Goal: Feedback & Contribution: Contribute content

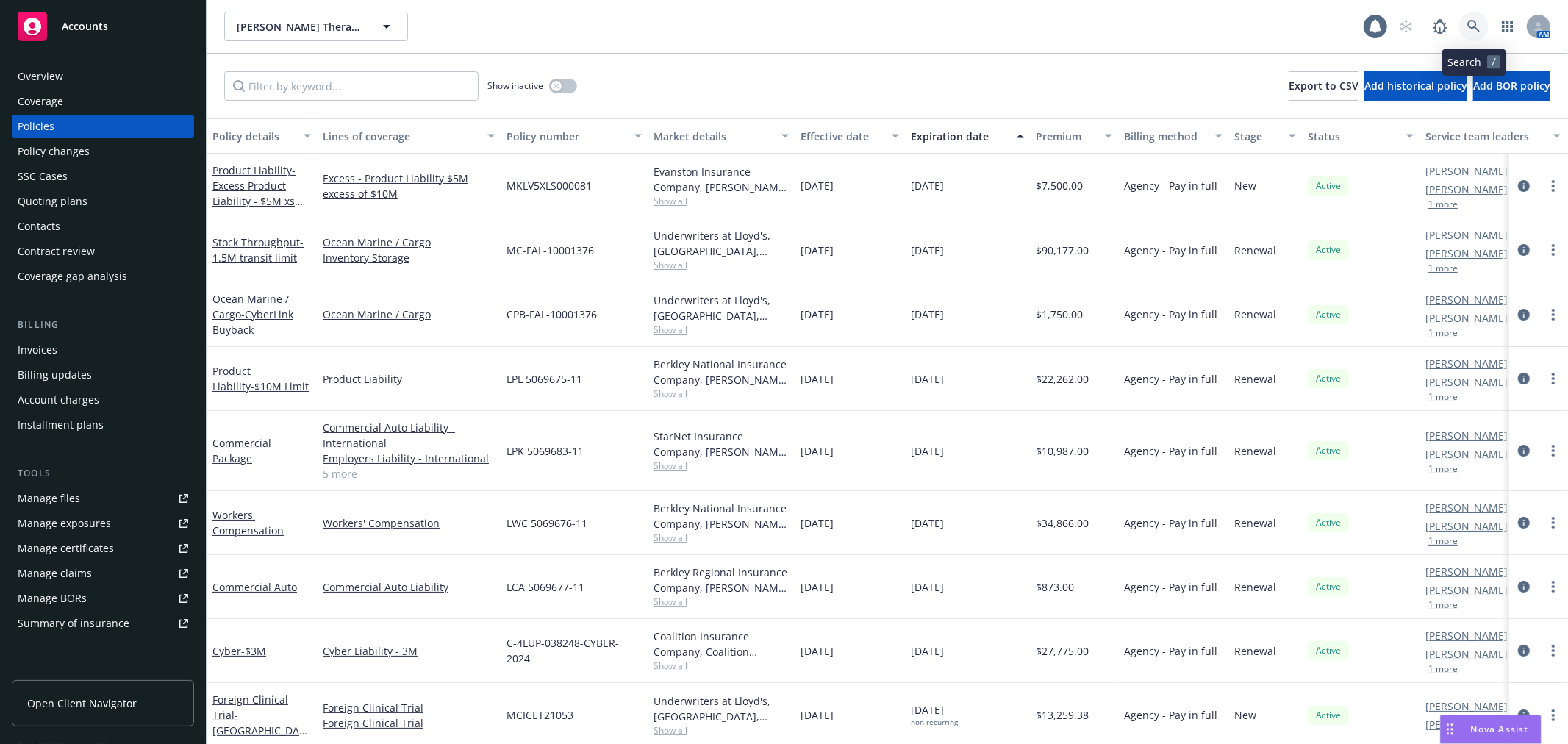
click at [1479, 32] on icon at bounding box center [1473, 26] width 12 height 12
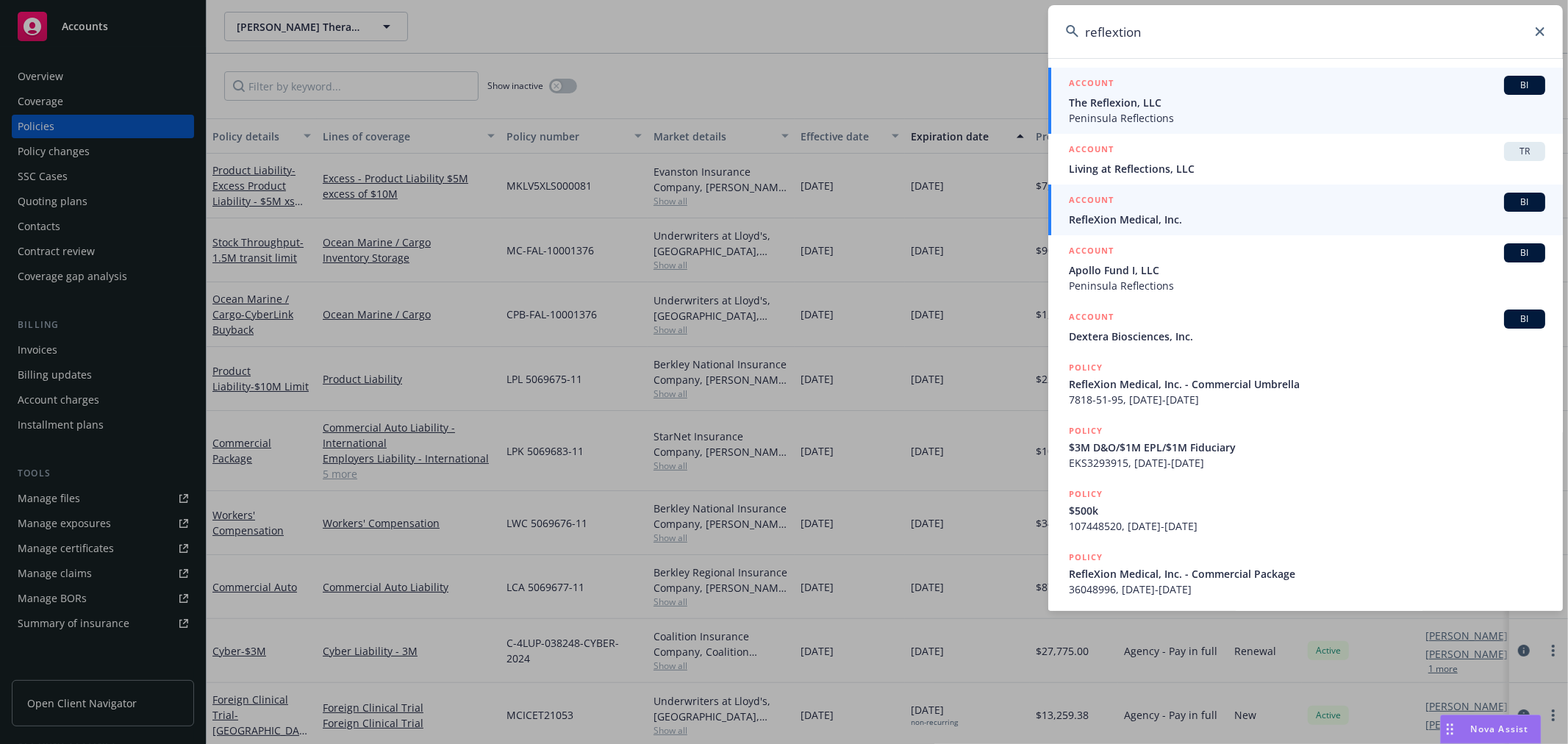
type input "reflextion"
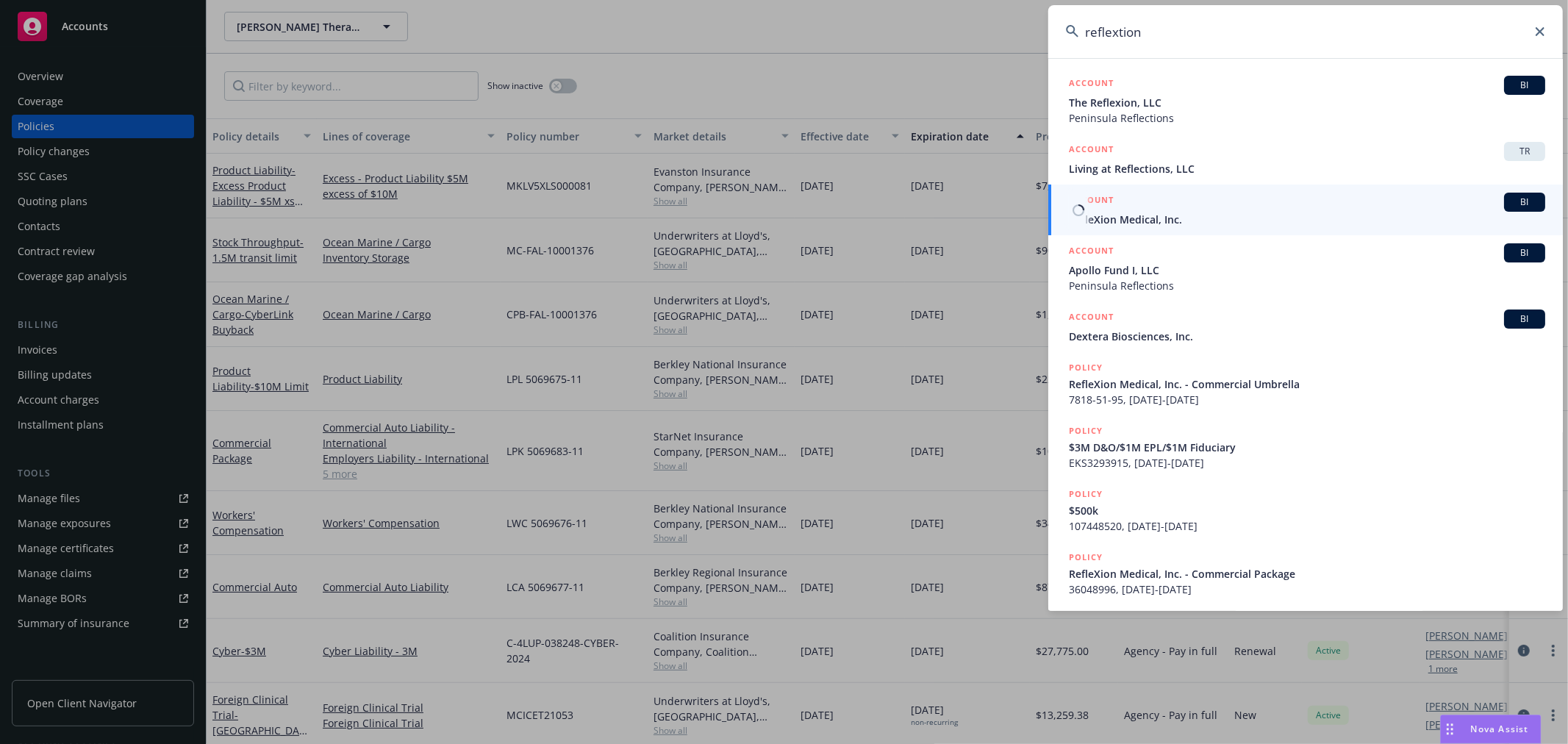
click at [1133, 209] on div "ACCOUNT BI" at bounding box center [1306, 202] width 476 height 19
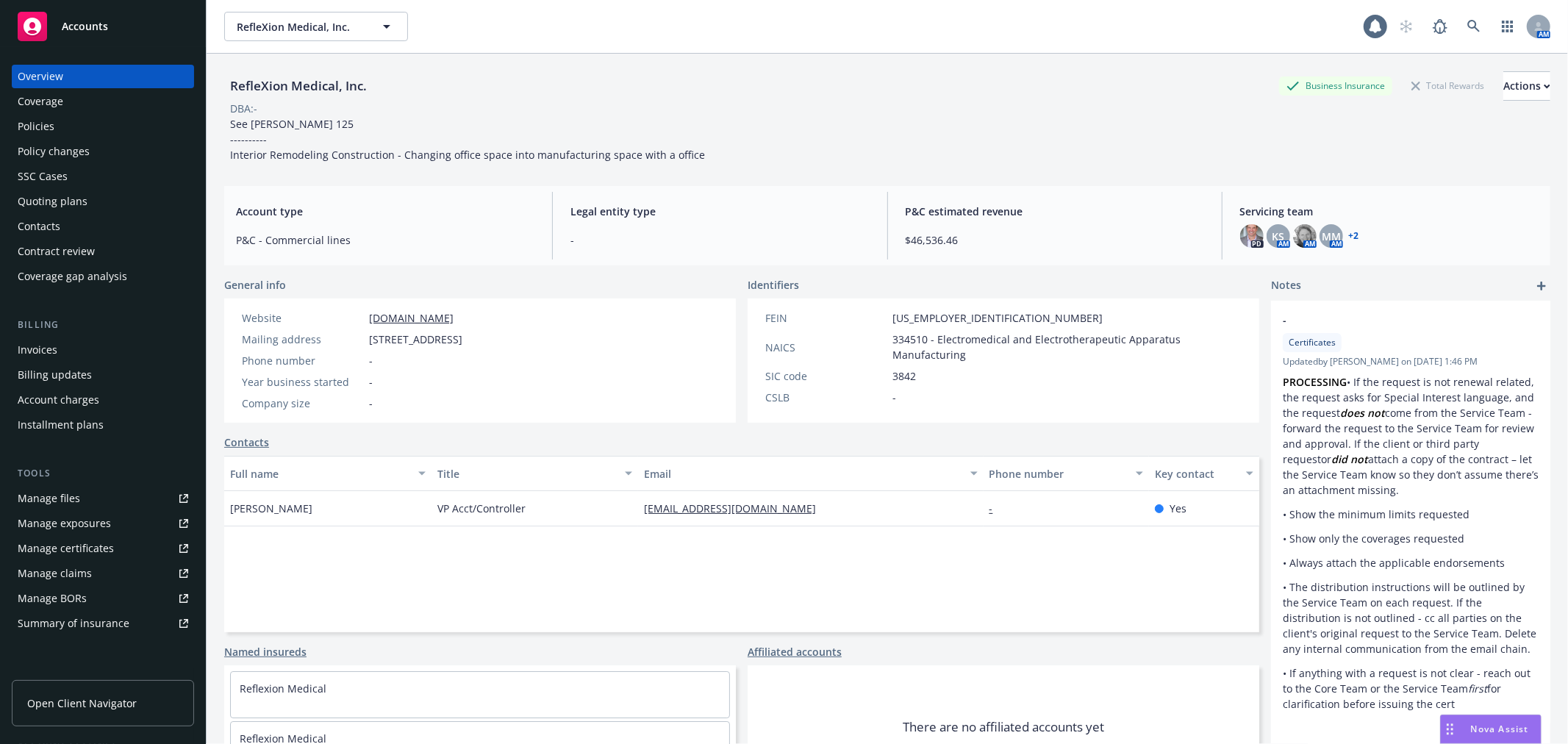
click at [61, 121] on div "Policies" at bounding box center [102, 126] width 170 height 23
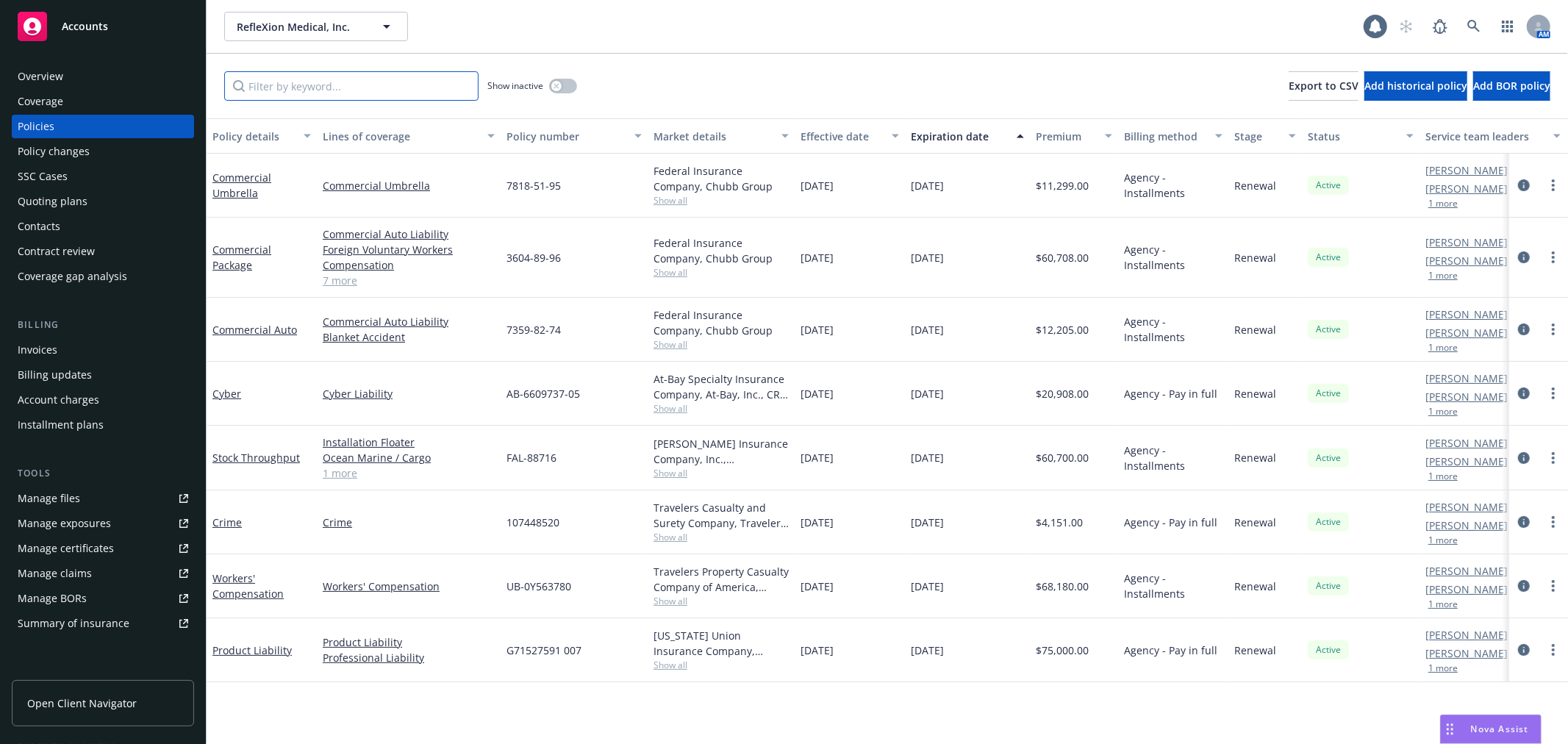
click at [325, 80] on input "Filter by keyword..." at bounding box center [351, 86] width 254 height 29
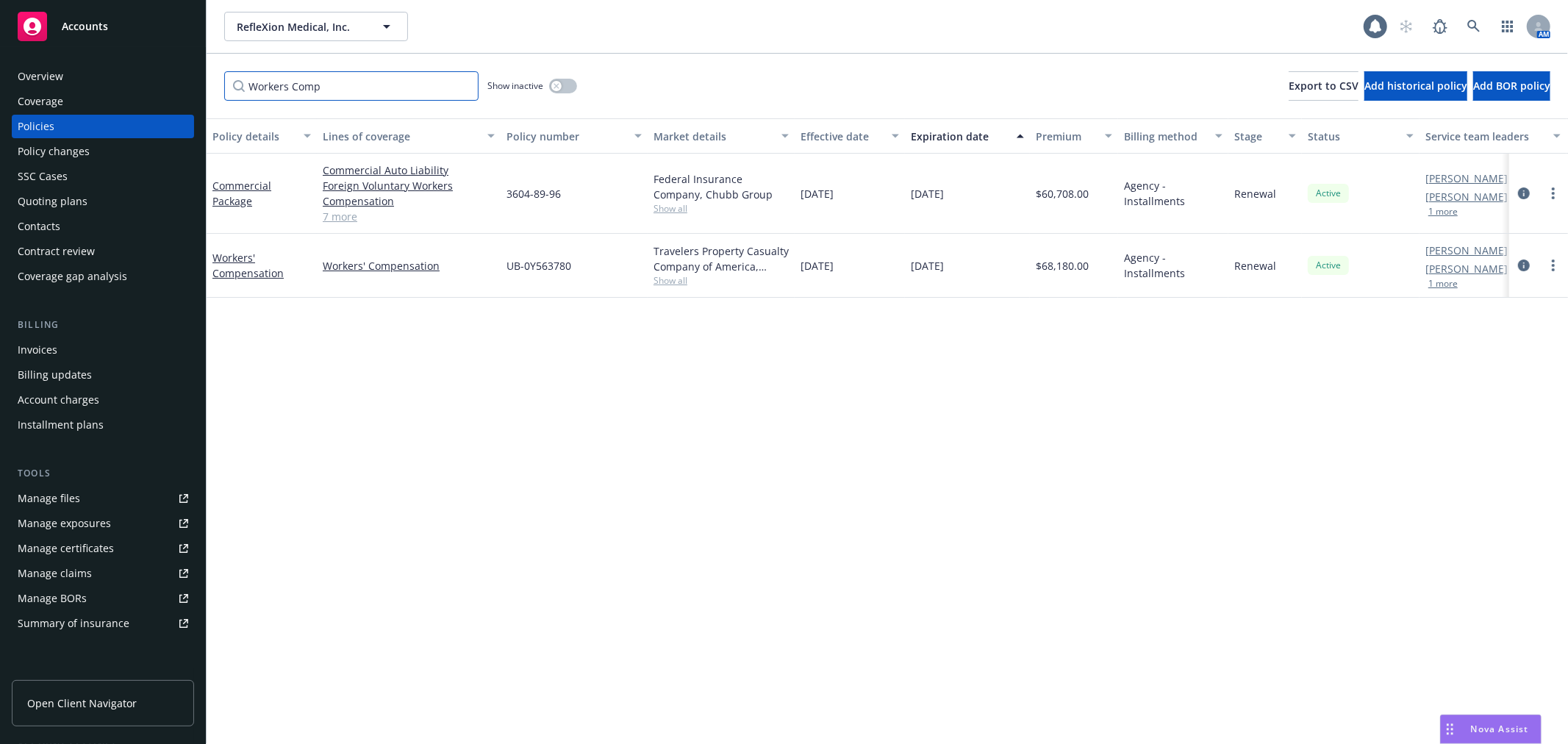
type input "Workers Comp"
click at [563, 86] on button "button" at bounding box center [563, 86] width 28 height 15
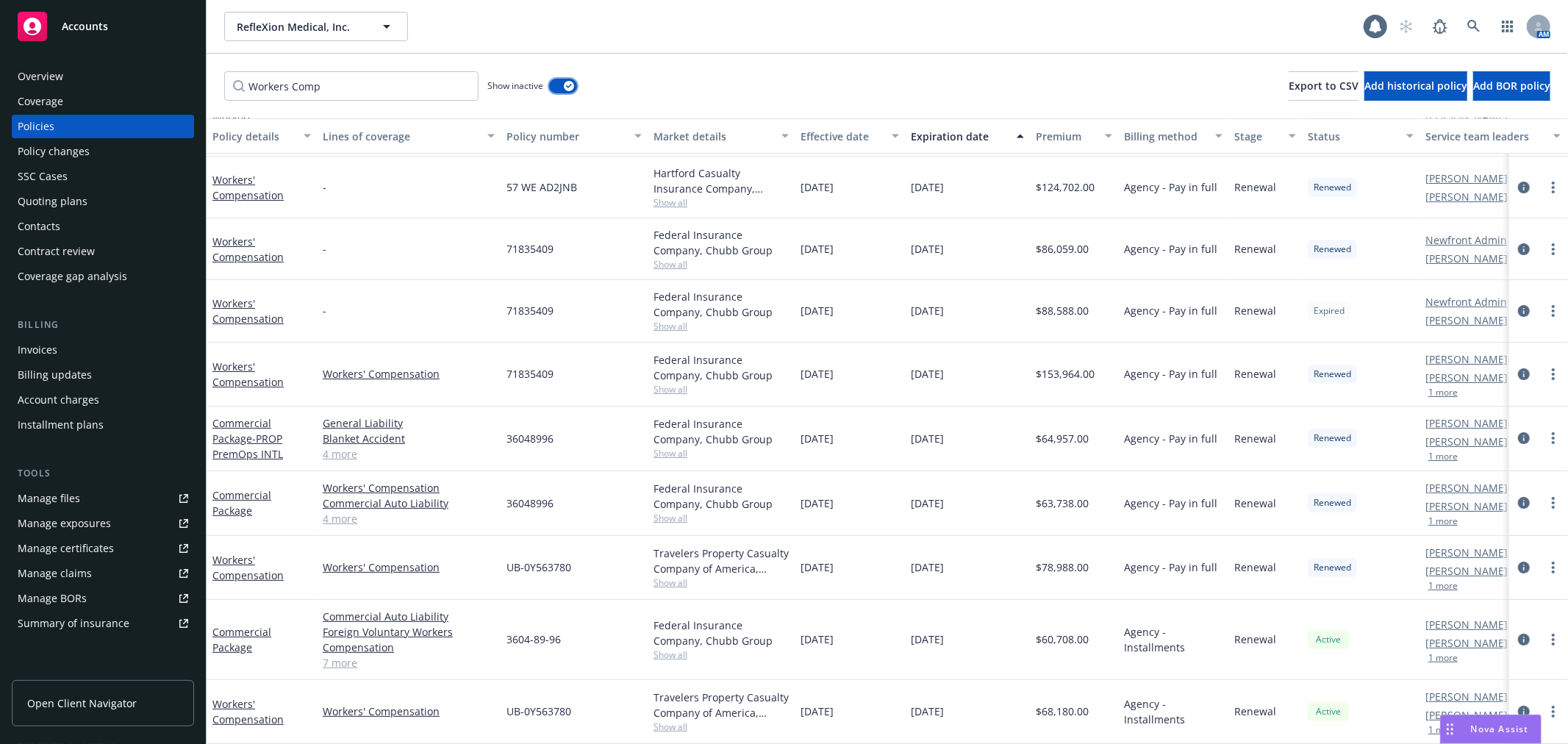
scroll to position [71, 0]
click at [227, 697] on link "Workers' Compensation" at bounding box center [248, 712] width 71 height 29
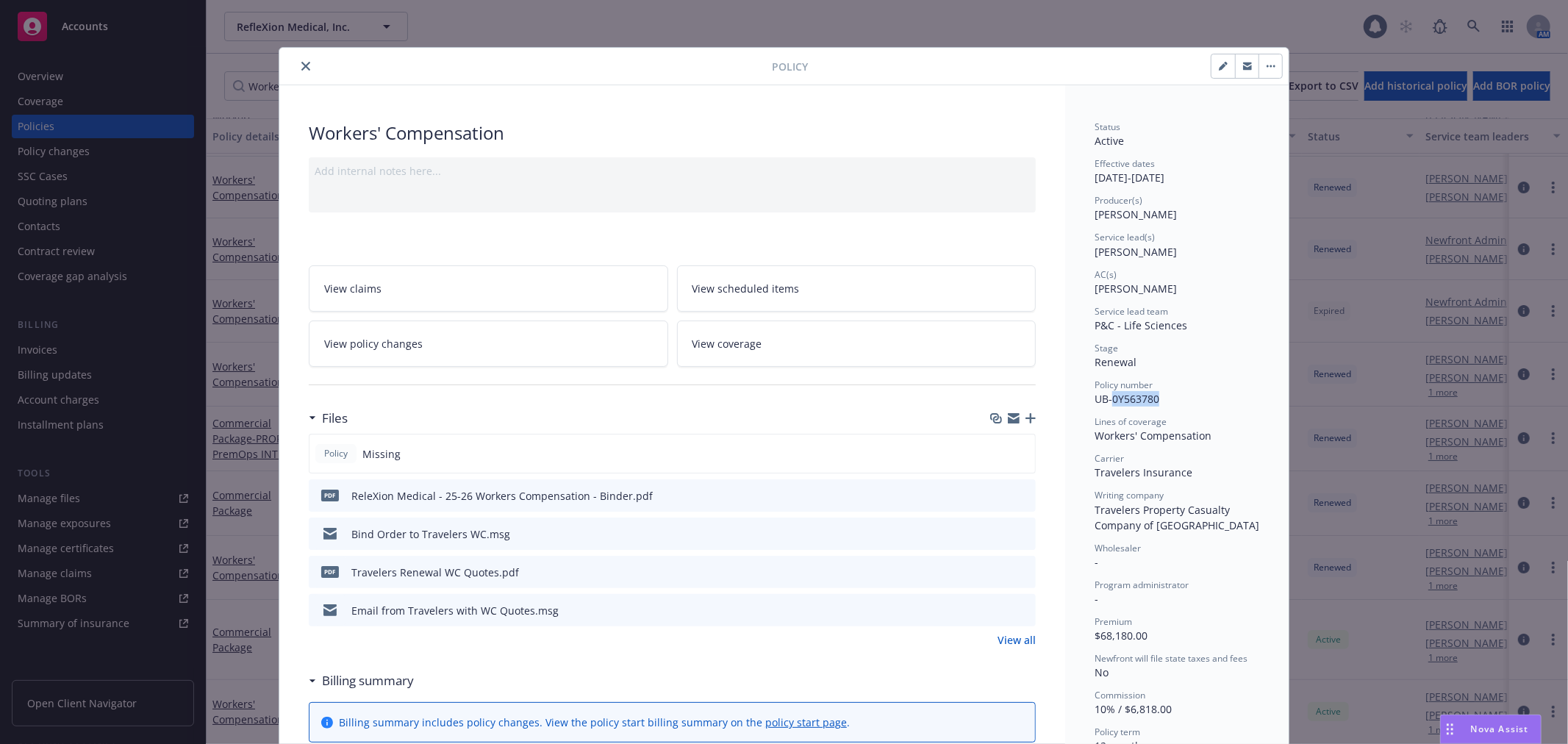
drag, startPoint x: 1158, startPoint y: 397, endPoint x: 1107, endPoint y: 401, distance: 51.2
click at [1107, 401] on div "Policy number UB-0Y563780" at bounding box center [1177, 393] width 165 height 28
copy span "0Y563780"
click at [1025, 418] on icon "button" at bounding box center [1030, 418] width 10 height 10
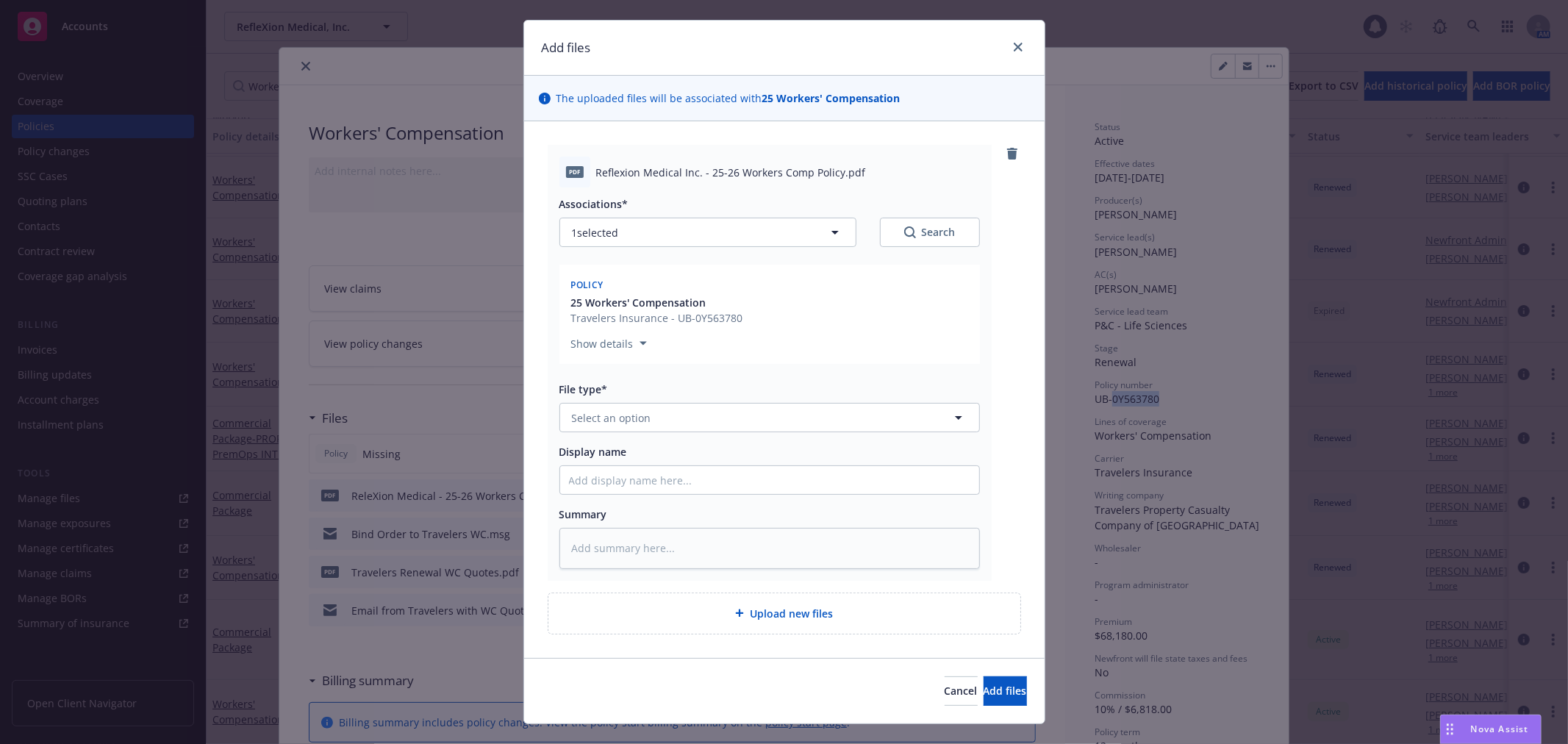
scroll to position [54, 0]
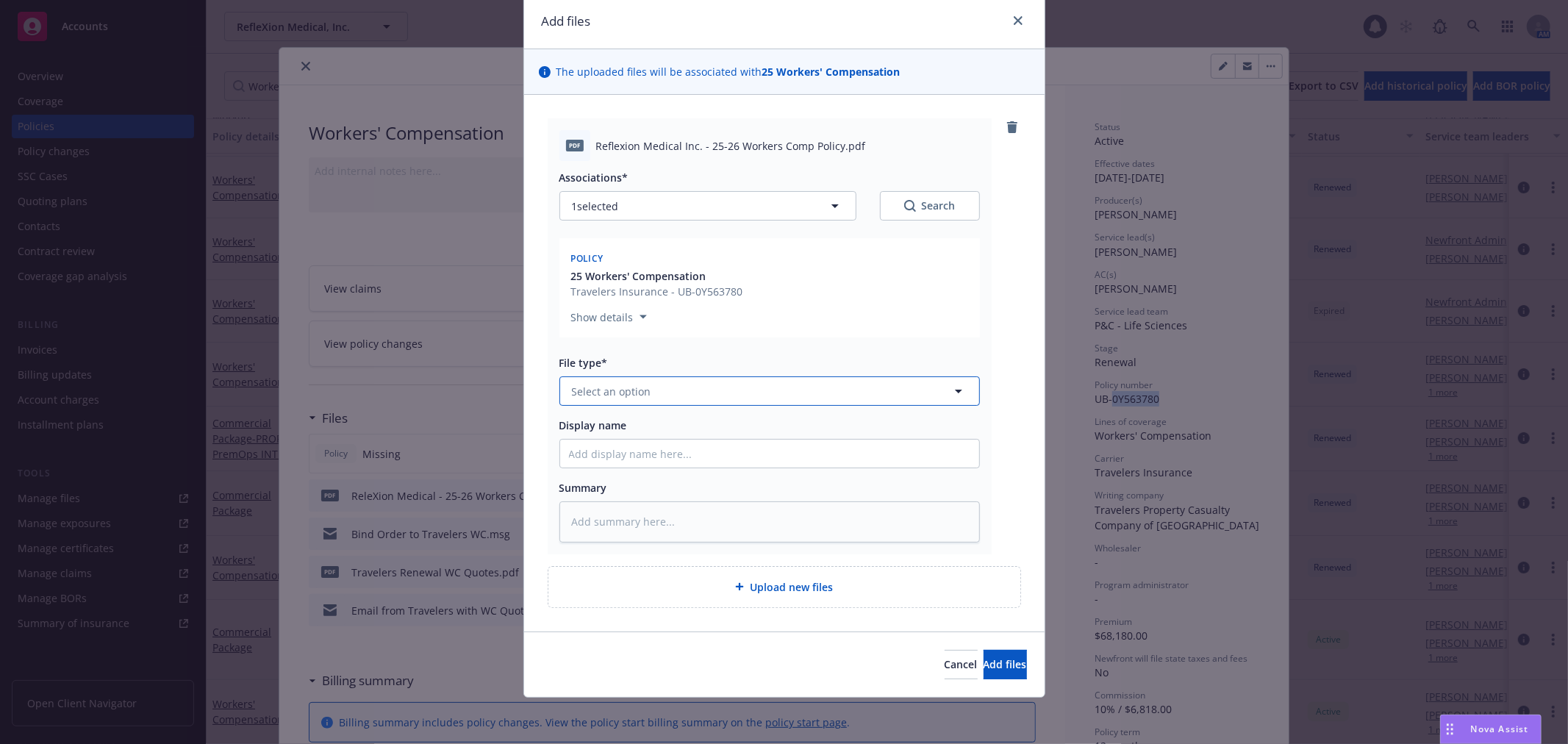
click at [731, 388] on button "Select an option" at bounding box center [769, 391] width 420 height 29
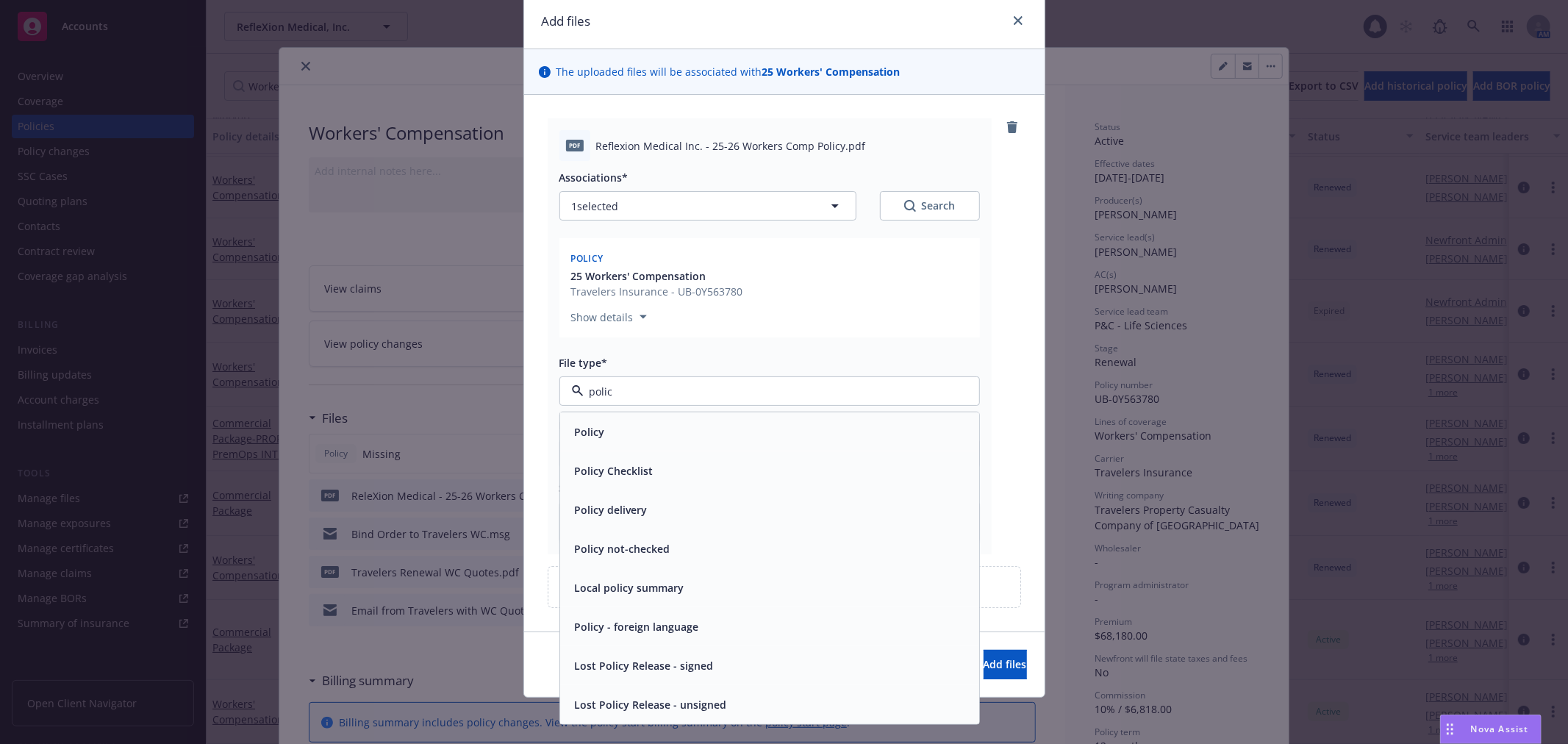
type input "policy"
click at [586, 425] on span "Policy" at bounding box center [590, 432] width 30 height 16
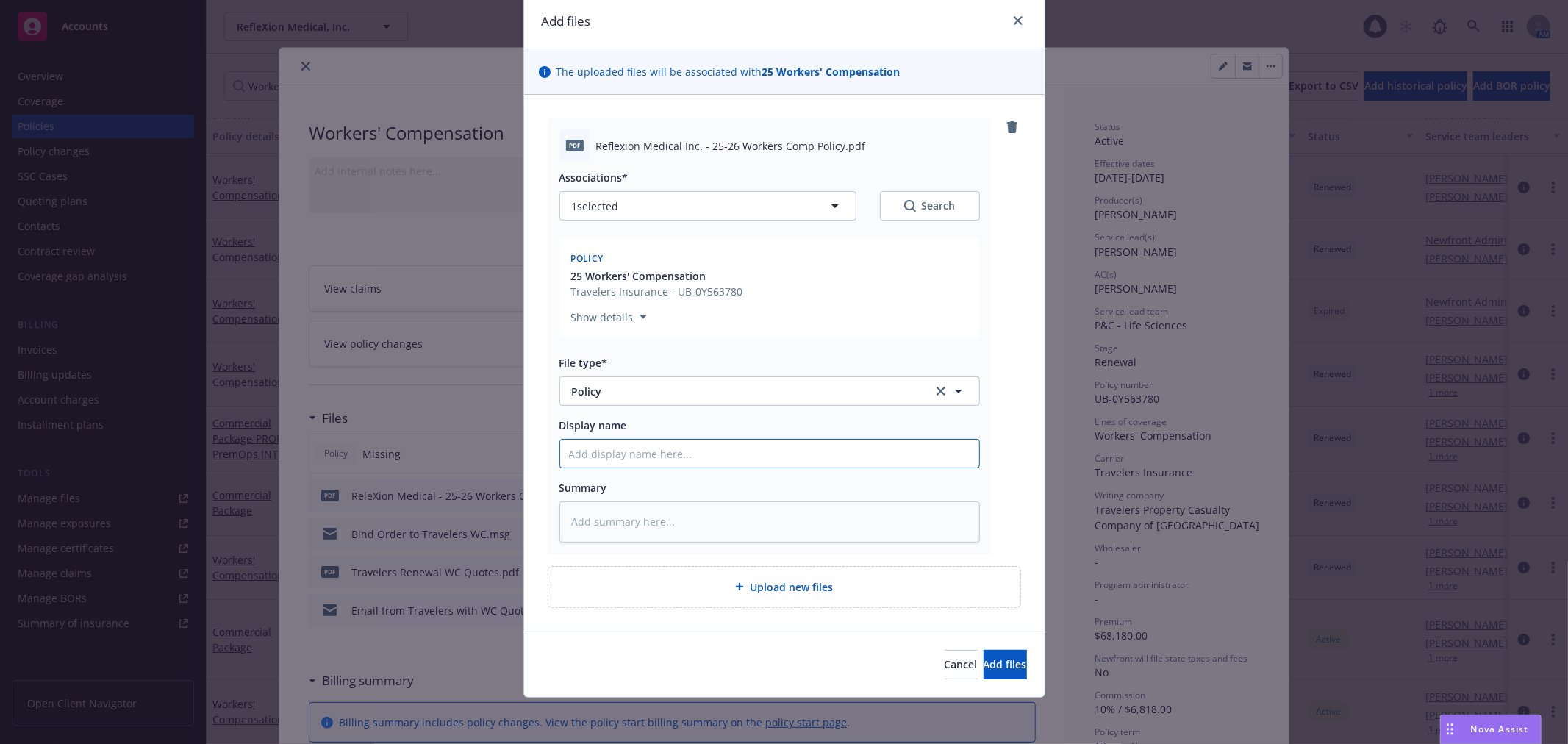
click at [721, 461] on input "Display name" at bounding box center [769, 454] width 419 height 28
type textarea "x"
type input "R"
type textarea "x"
type input "Re"
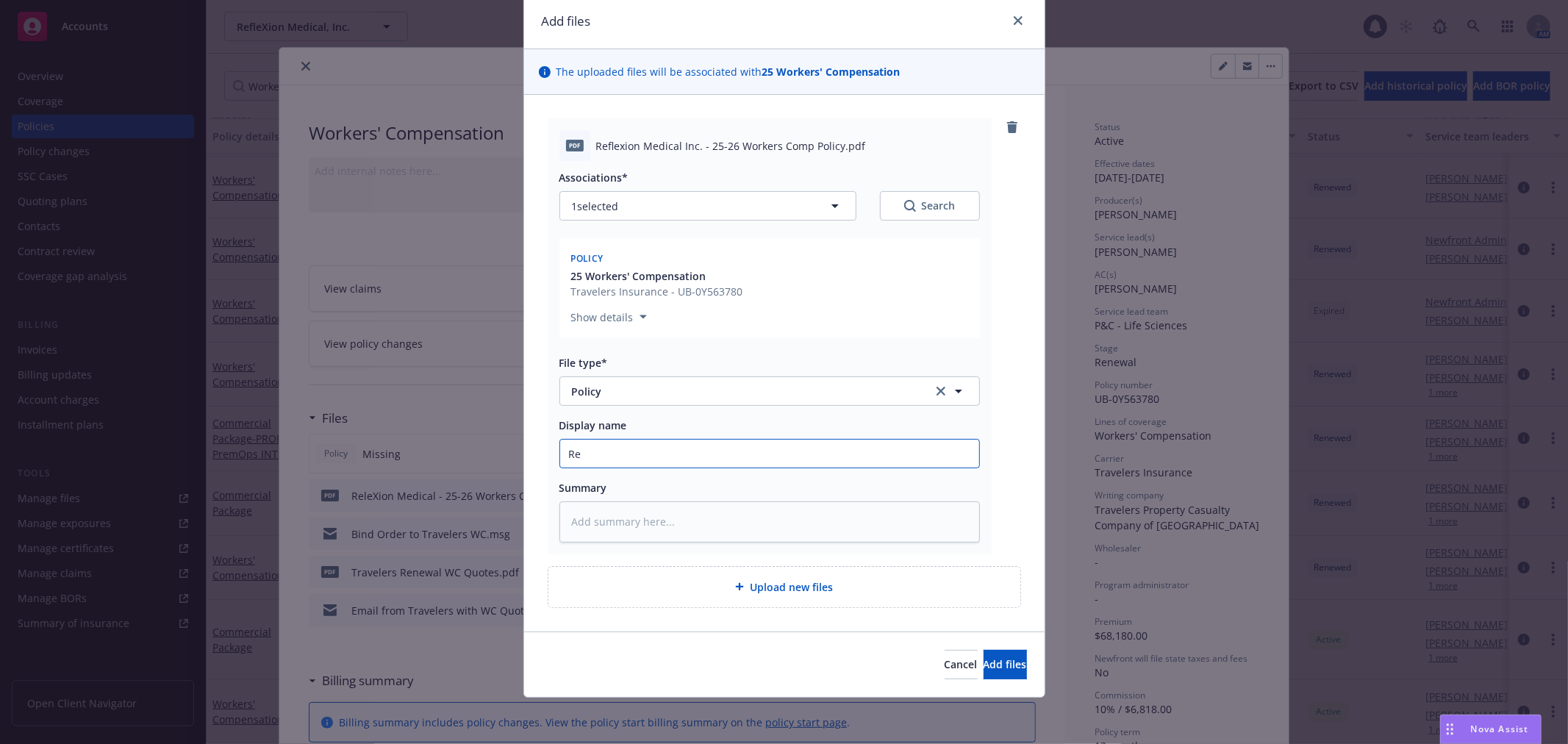
type textarea "x"
type input "Ref"
type textarea "x"
type input "Refl"
type textarea "x"
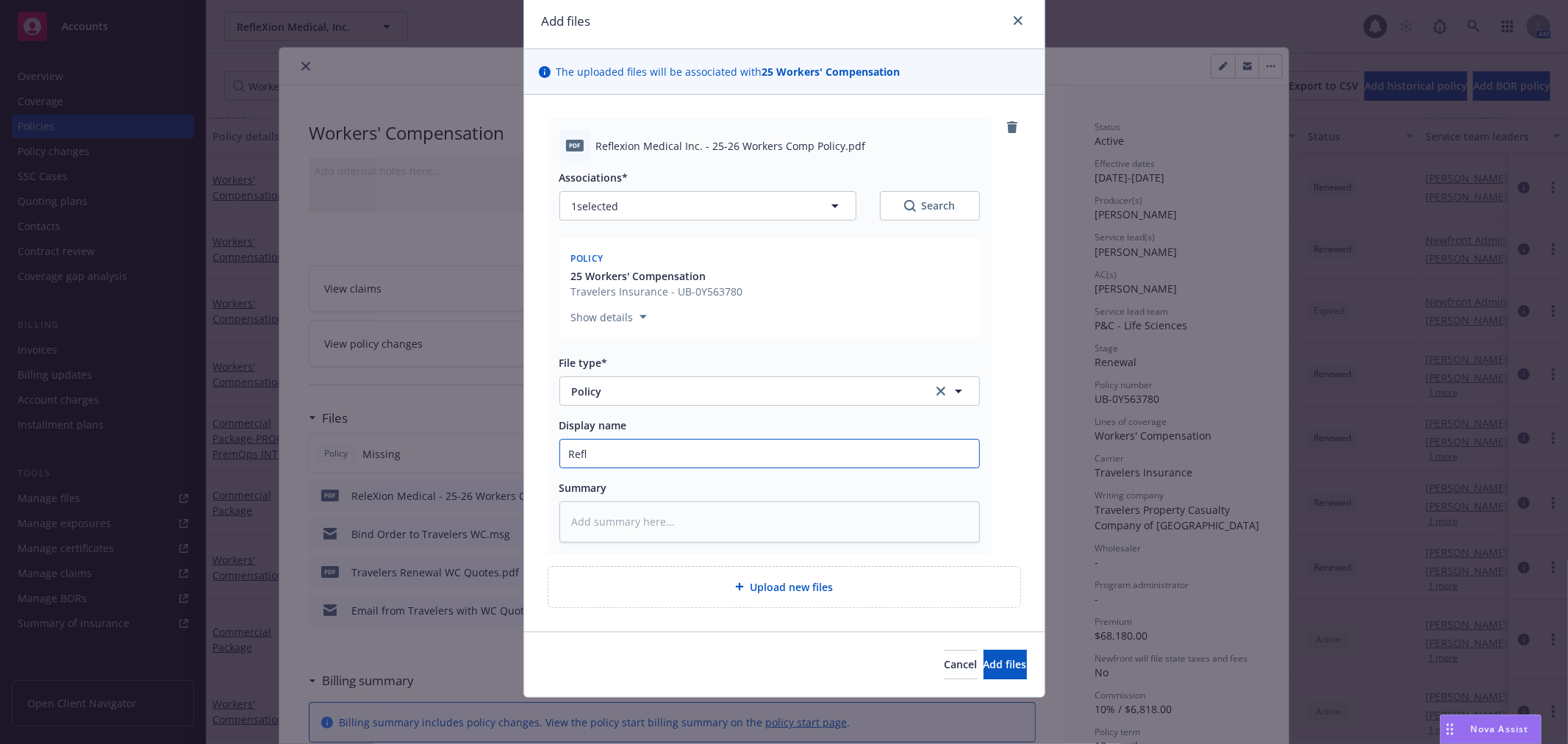
type input "Refle"
type textarea "x"
type input "RefleX"
type textarea "x"
type input "RefleXi"
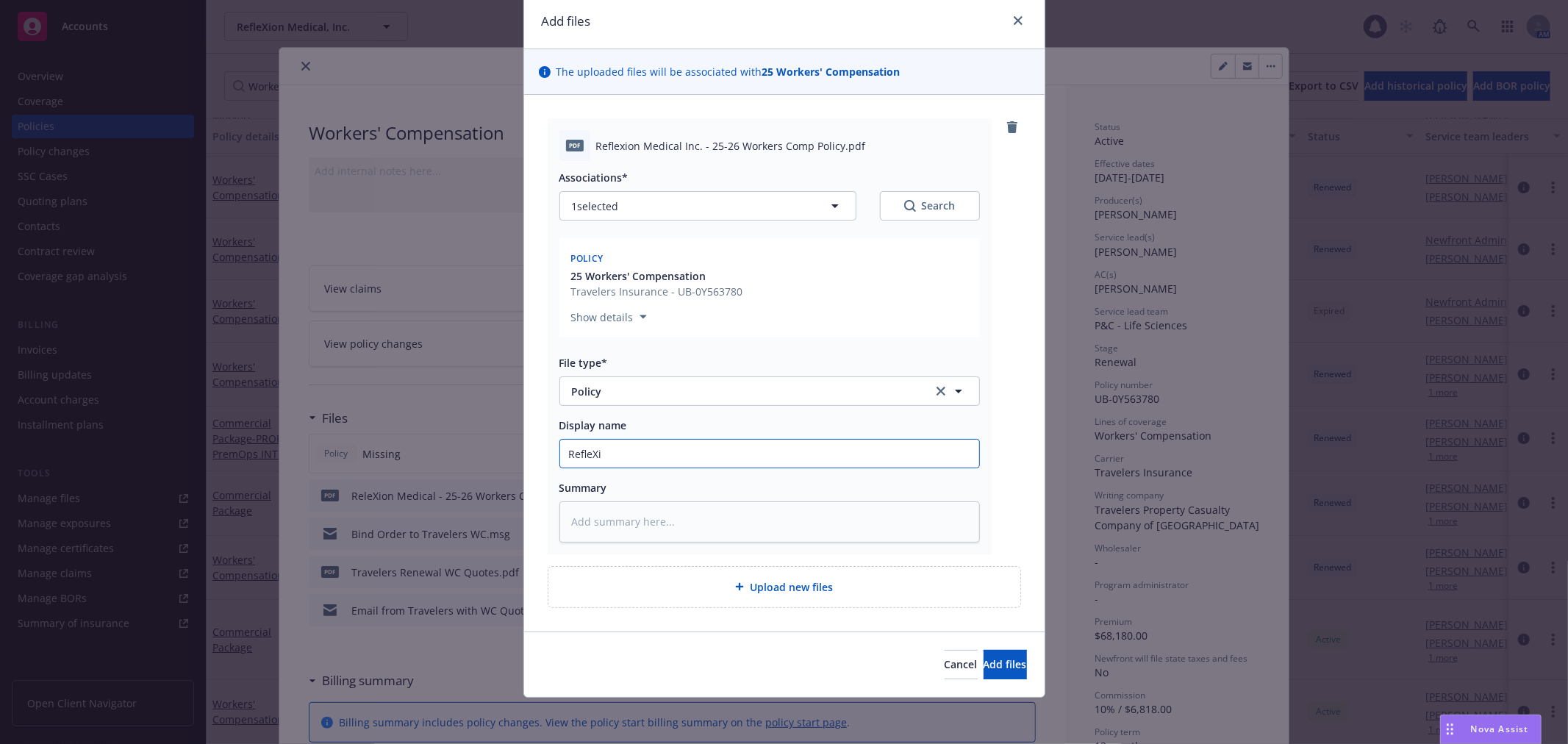
type textarea "x"
type input "RefleXio"
type textarea "x"
type input "RefleXion"
type textarea "x"
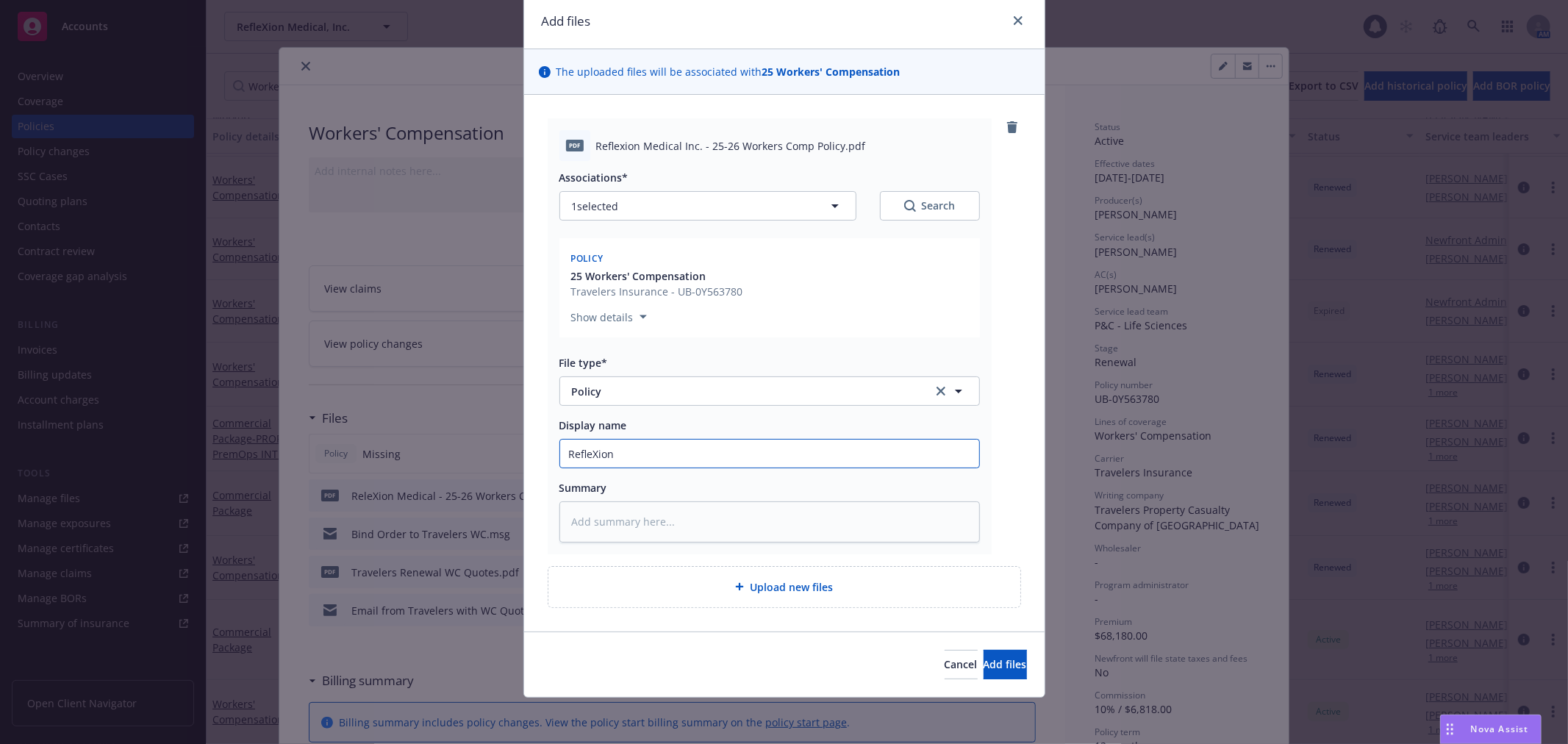
type input "RefleXion"
type textarea "x"
type input "RefleXion -"
type textarea "x"
type input "RefleXion -"
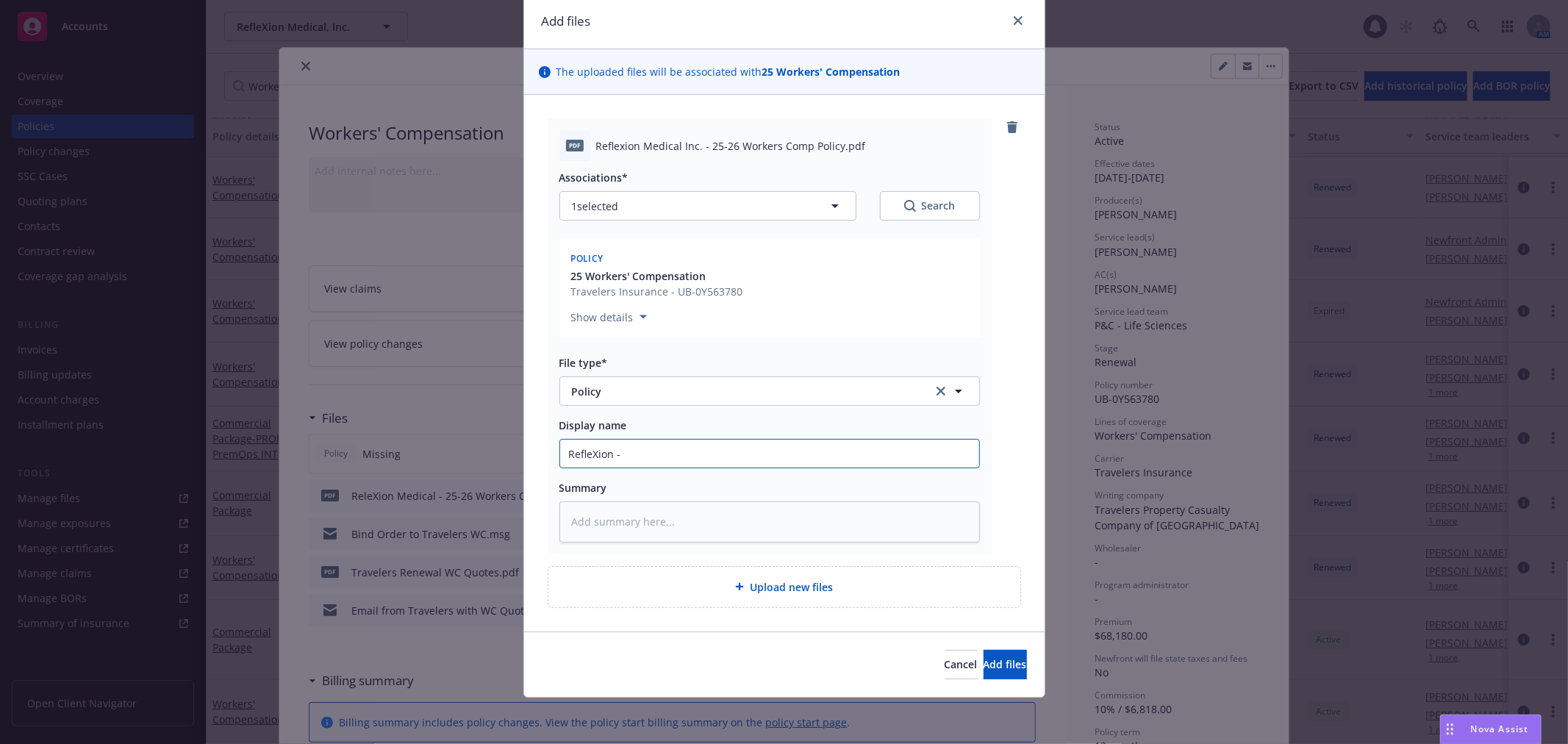
type textarea "x"
type input "RefleXion - 2"
type textarea "x"
type input "RefleXion - 25"
type textarea "x"
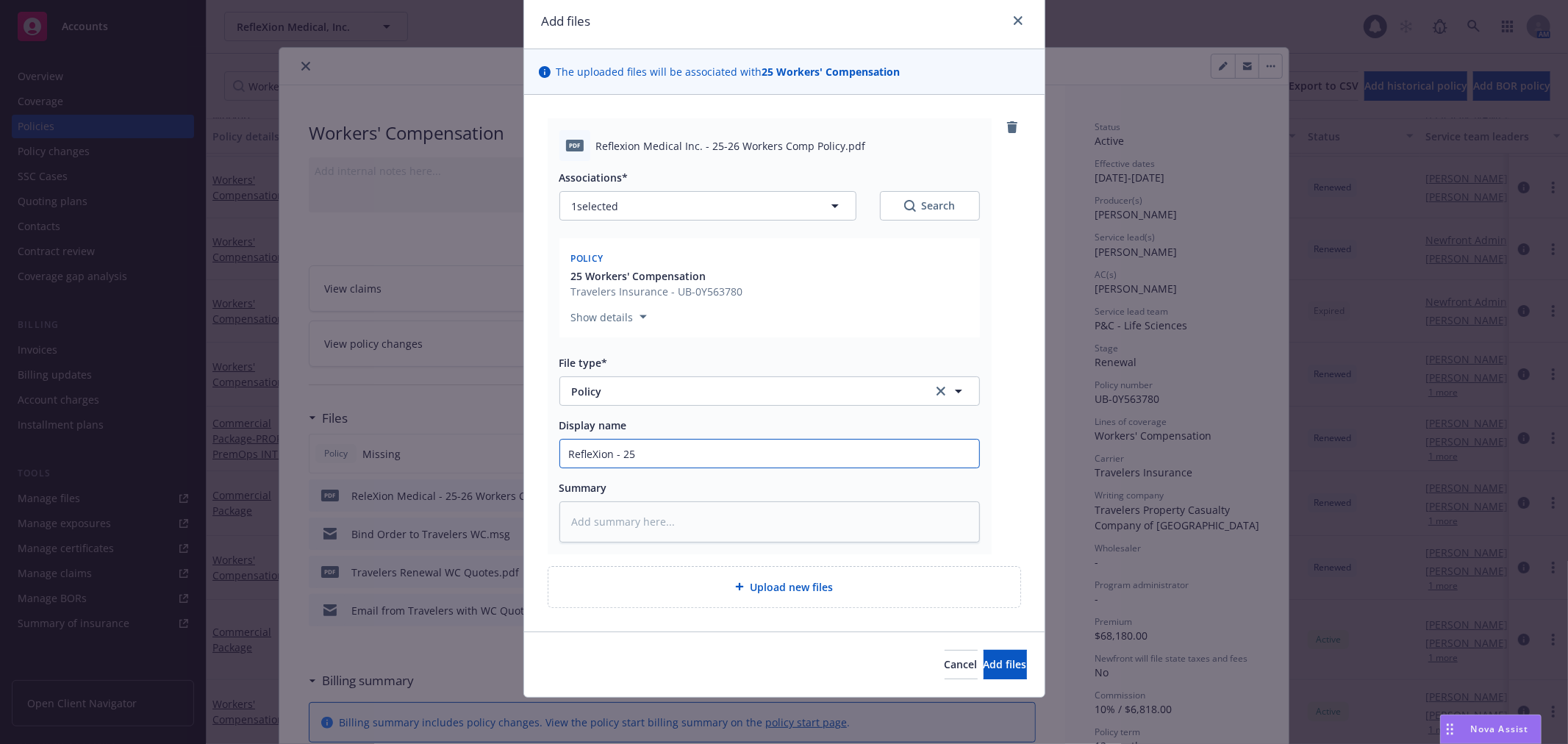
type input "RefleXion - 25-"
type textarea "x"
type input "RefleXion - 25-2"
type textarea "x"
type input "RefleXion - 25-26"
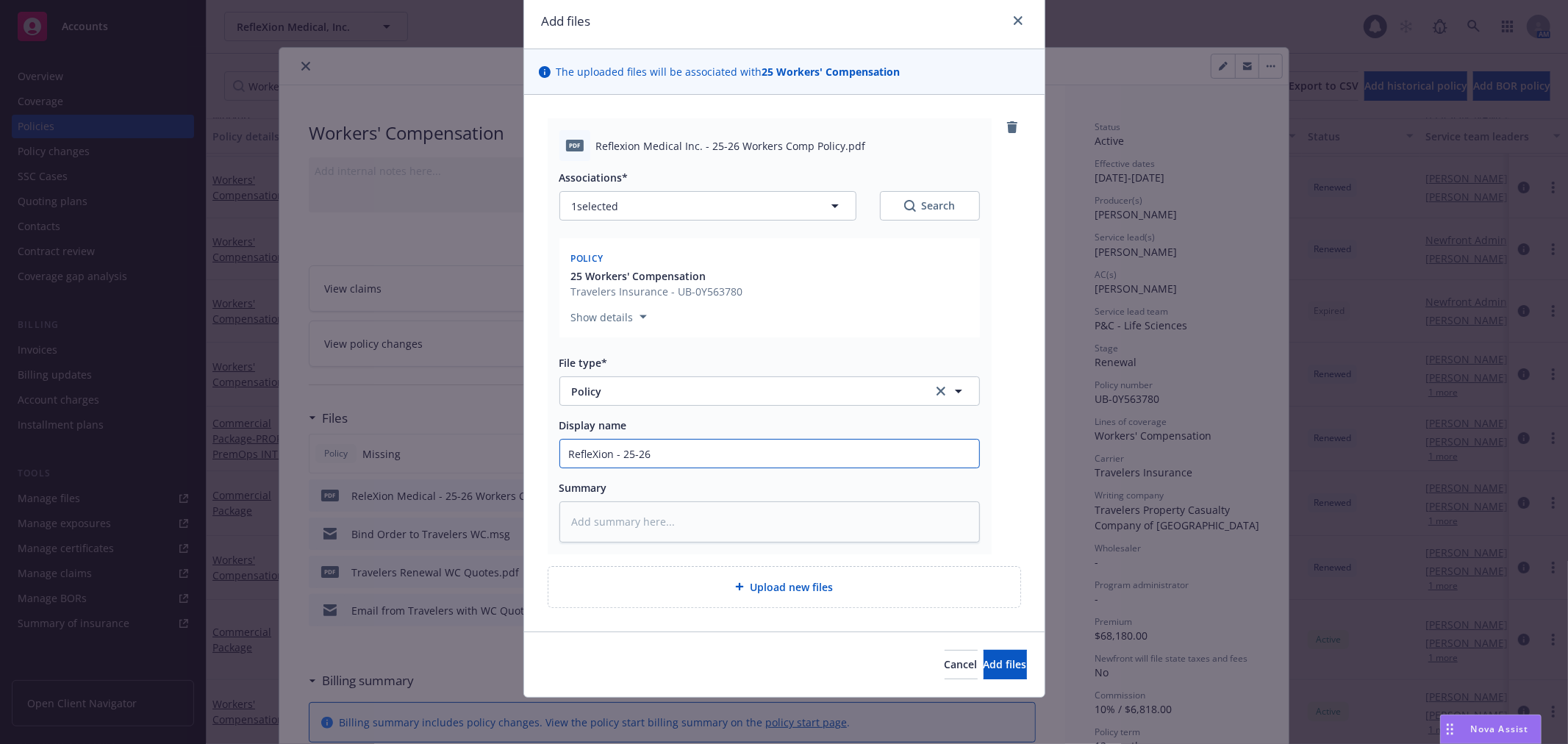
type textarea "x"
type input "RefleXion - 25-26"
type textarea "x"
type input "RefleXion - 25-26 W"
type textarea "x"
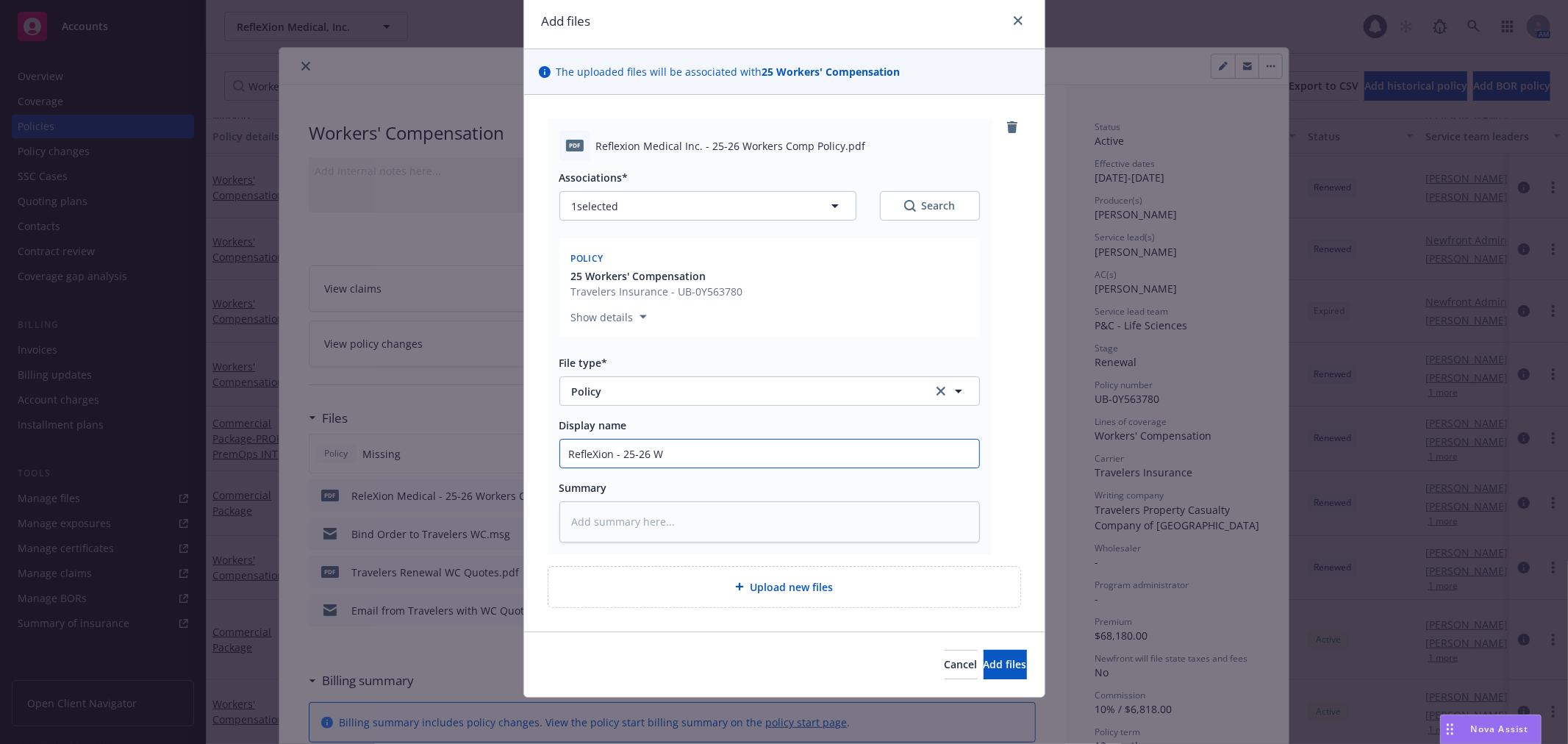
type input "RefleXion - 25-26 Wo"
type textarea "x"
type input "RefleXion - 25-26 Wor"
type textarea "x"
type input "RefleXion - 25-26 Work"
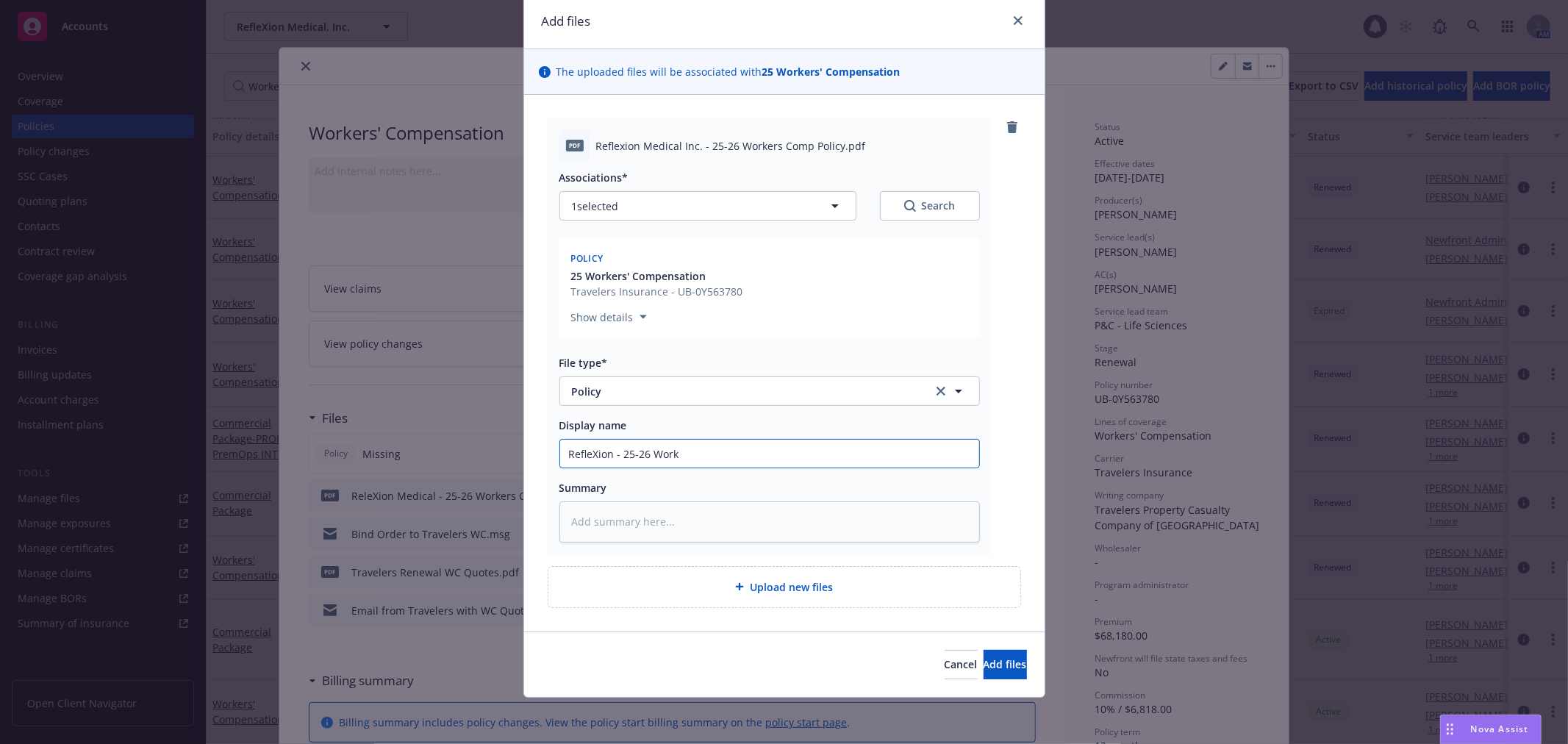
type textarea "x"
type input "RefleXion - 25-26 Worke"
type textarea "x"
type input "RefleXion - 25-26 Worker"
type textarea "x"
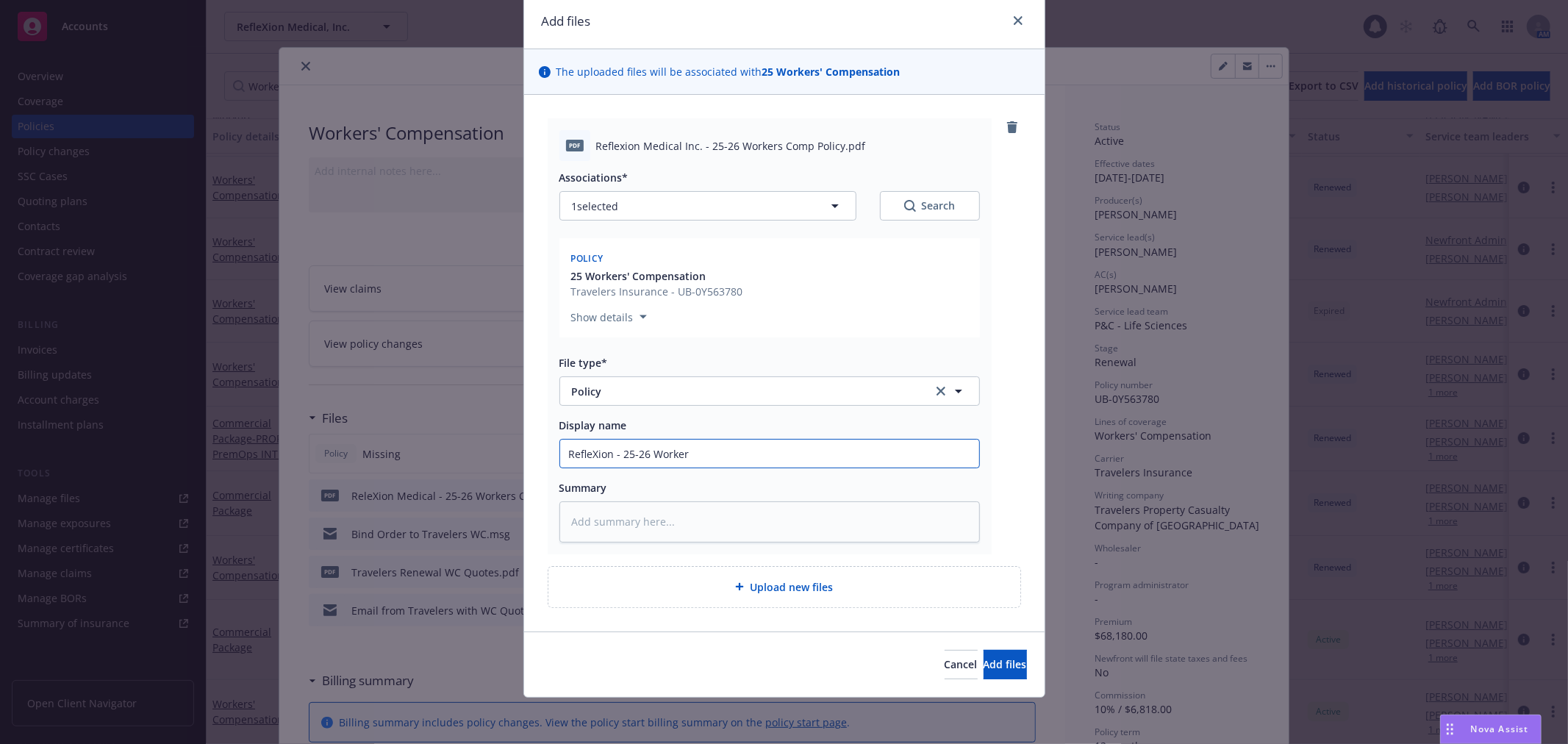
type input "RefleXion - 25-26 Workers"
type textarea "x"
type input "RefleXion - 25-26 Workers"
type textarea "x"
type input "RefleXion - 25-26 Workers C"
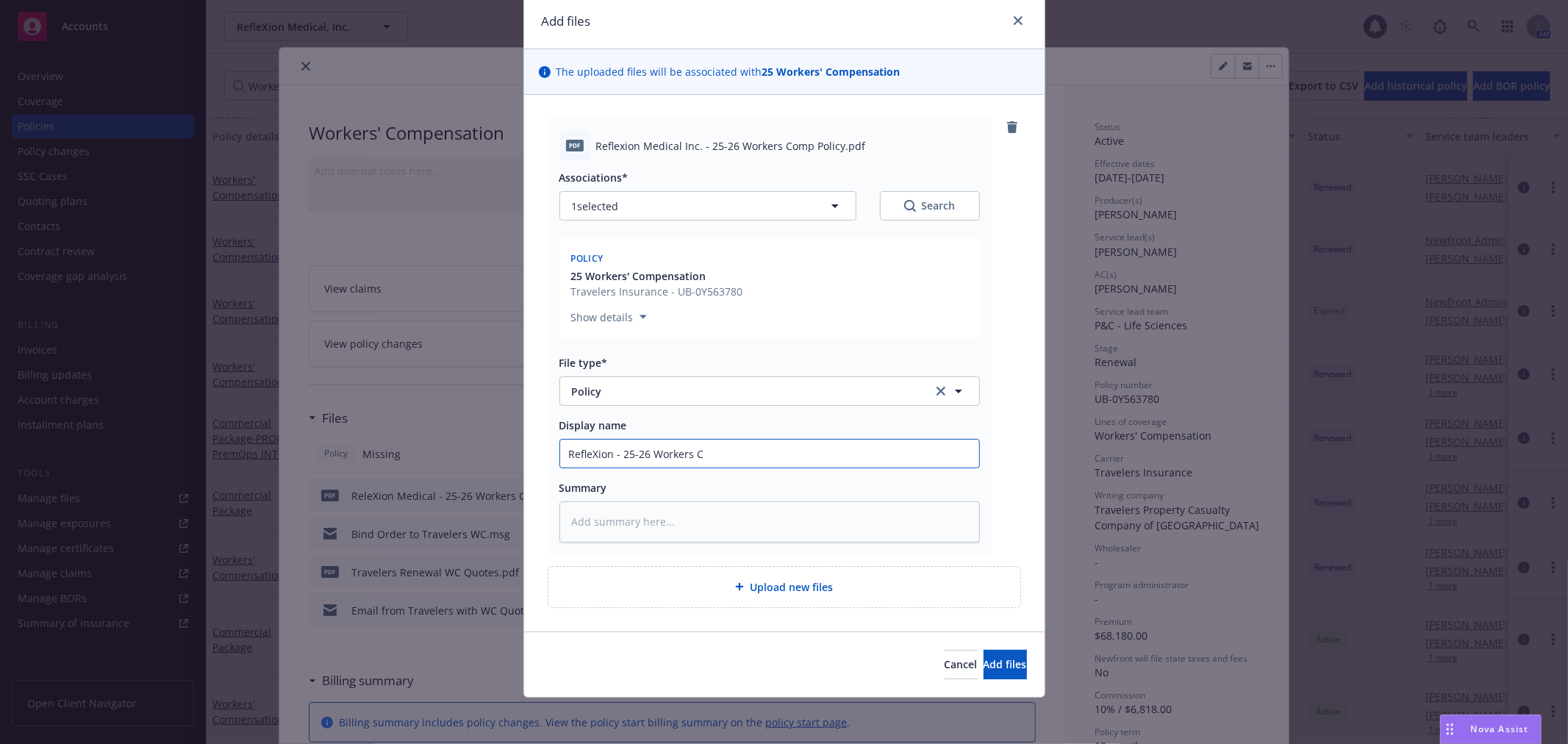
type textarea "x"
type input "RefleXion - 25-26 Workers Co"
type textarea "x"
type input "RefleXion - 25-26 Workers Com"
type textarea "x"
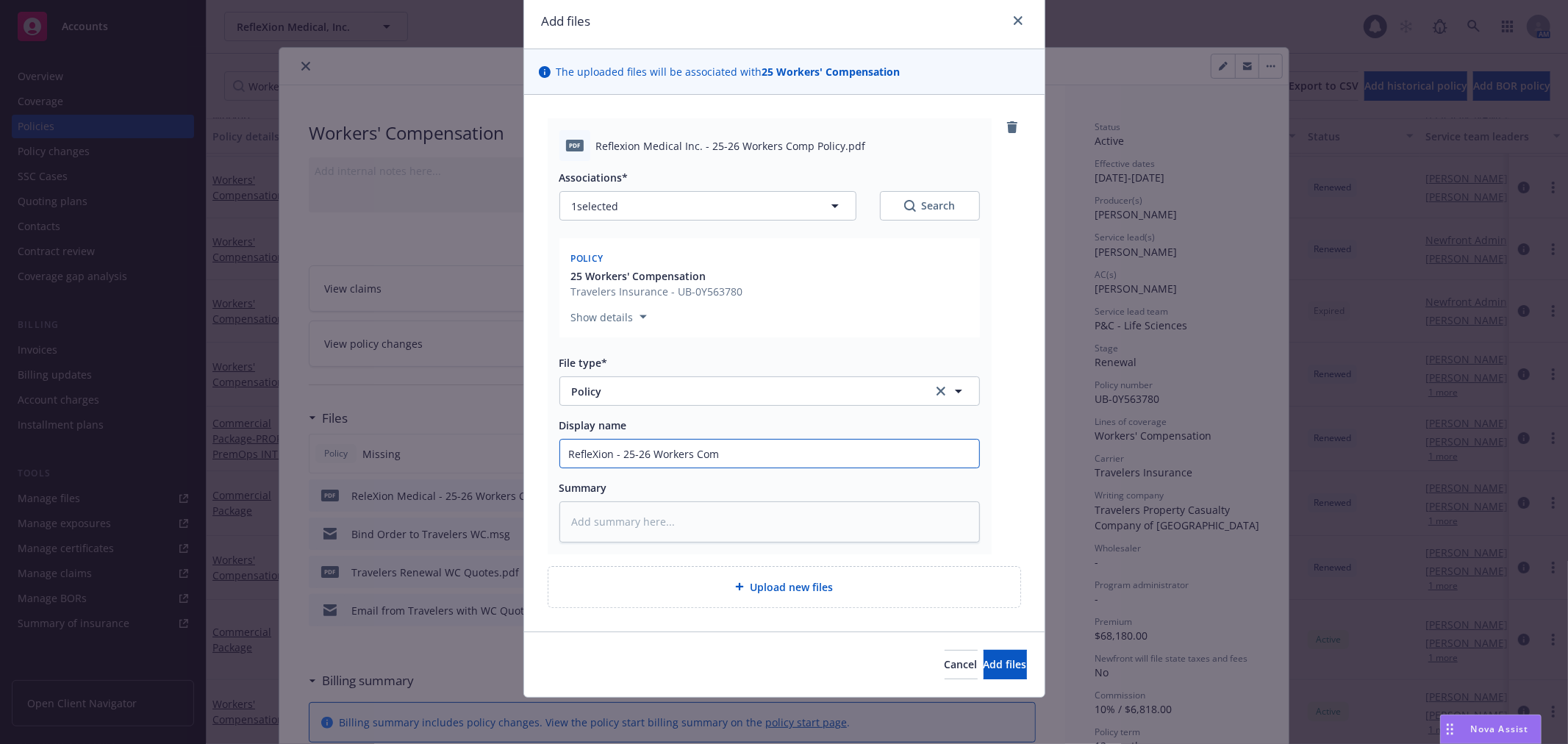
type input "RefleXion - 25-26 Workers Comp"
type textarea "x"
type input "RefleXion - 25-26 Workers Comp"
type textarea "x"
type input "RefleXion - 25-26 Workers Comp P"
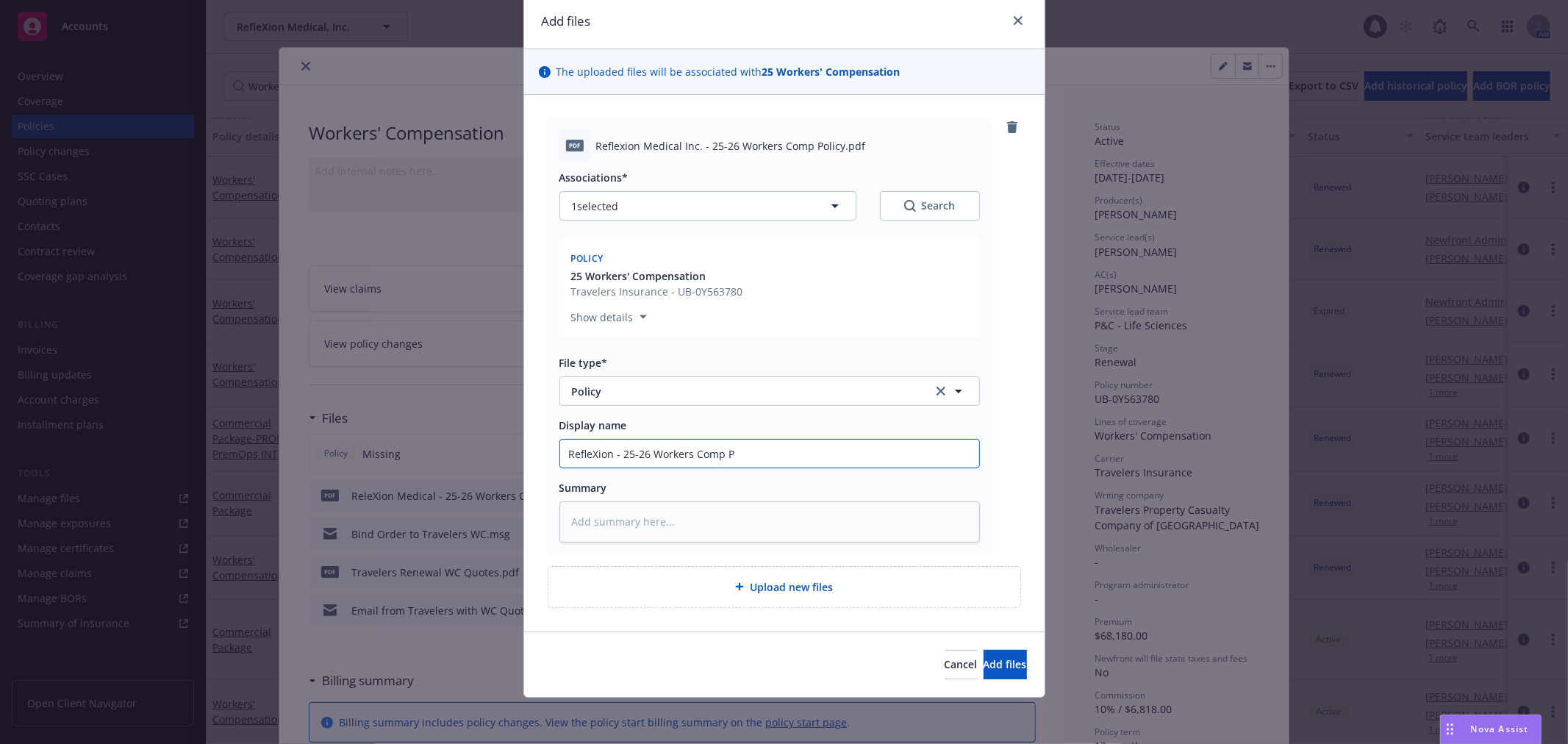
type textarea "x"
type input "RefleXion - 25-26 Workers Comp Po"
type textarea "x"
type input "RefleXion - 25-26 Workers Comp Pol"
type textarea "x"
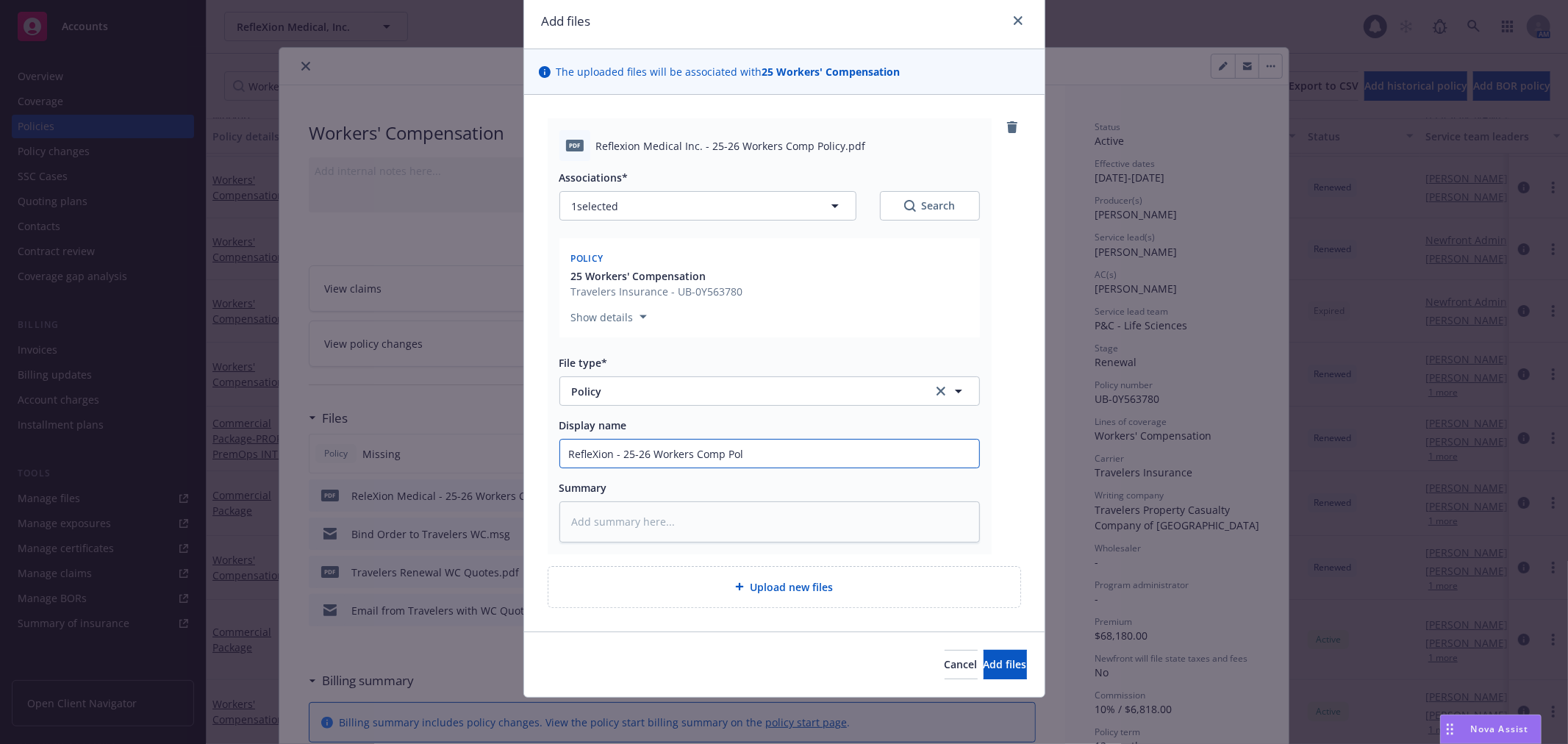
type input "RefleXion - 25-26 Workers Comp Poli"
type textarea "x"
type input "RefleXion - 25-26 Workers Comp Polic"
type textarea "x"
type input "RefleXion - 25-26 Workers Comp Policy"
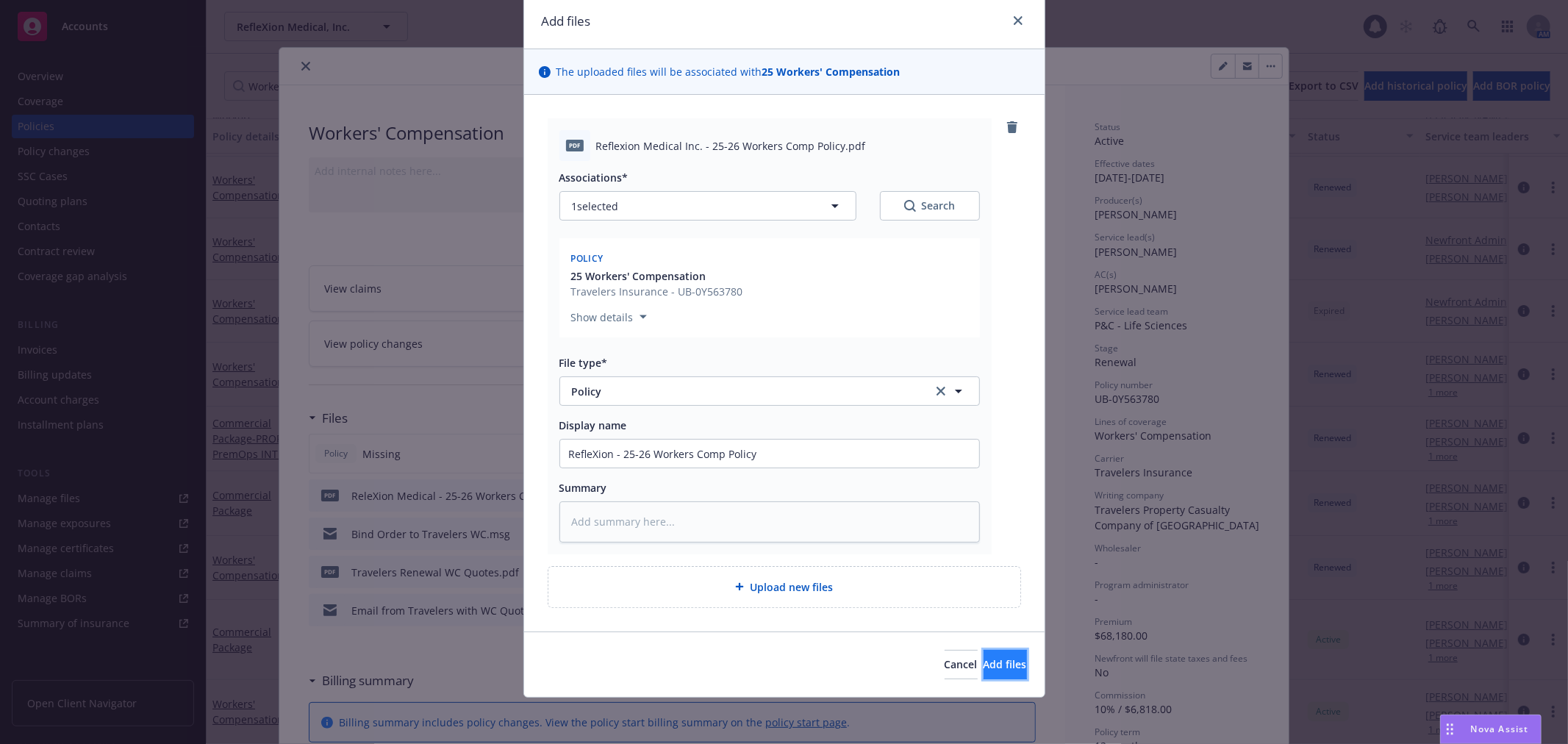
click at [984, 658] on span "Add files" at bounding box center [1005, 664] width 43 height 14
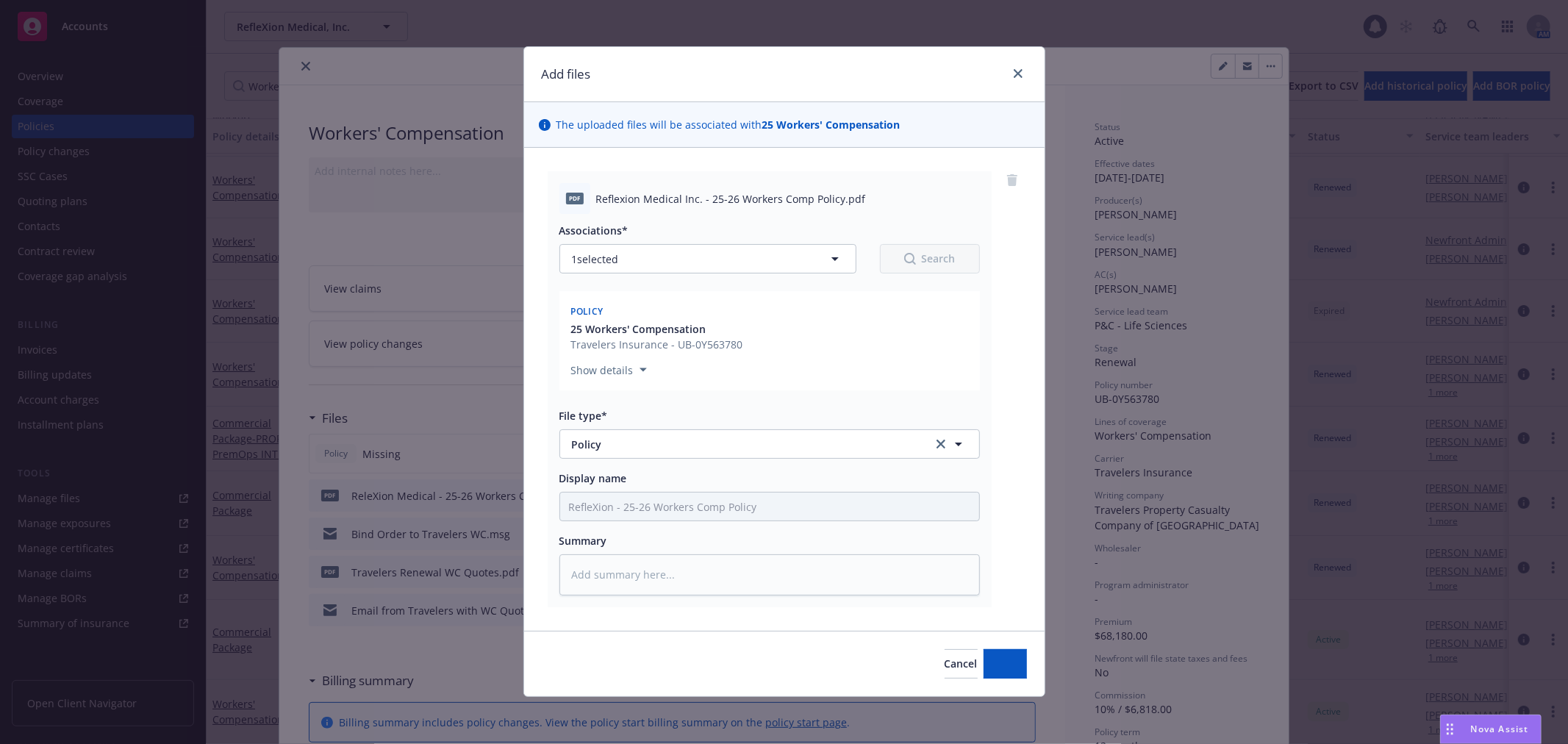
scroll to position [1, 0]
type textarea "x"
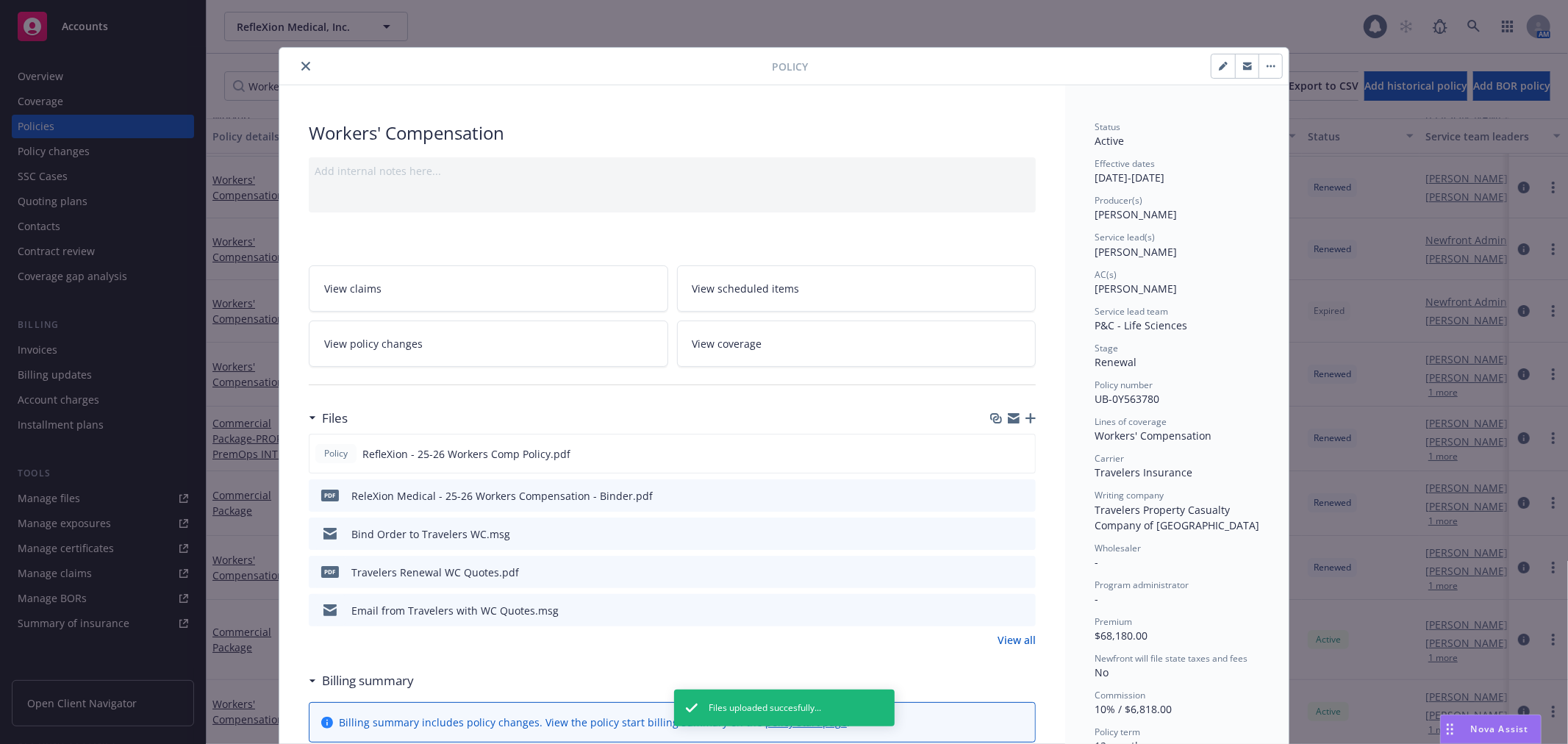
click at [302, 68] on icon "close" at bounding box center [306, 66] width 9 height 9
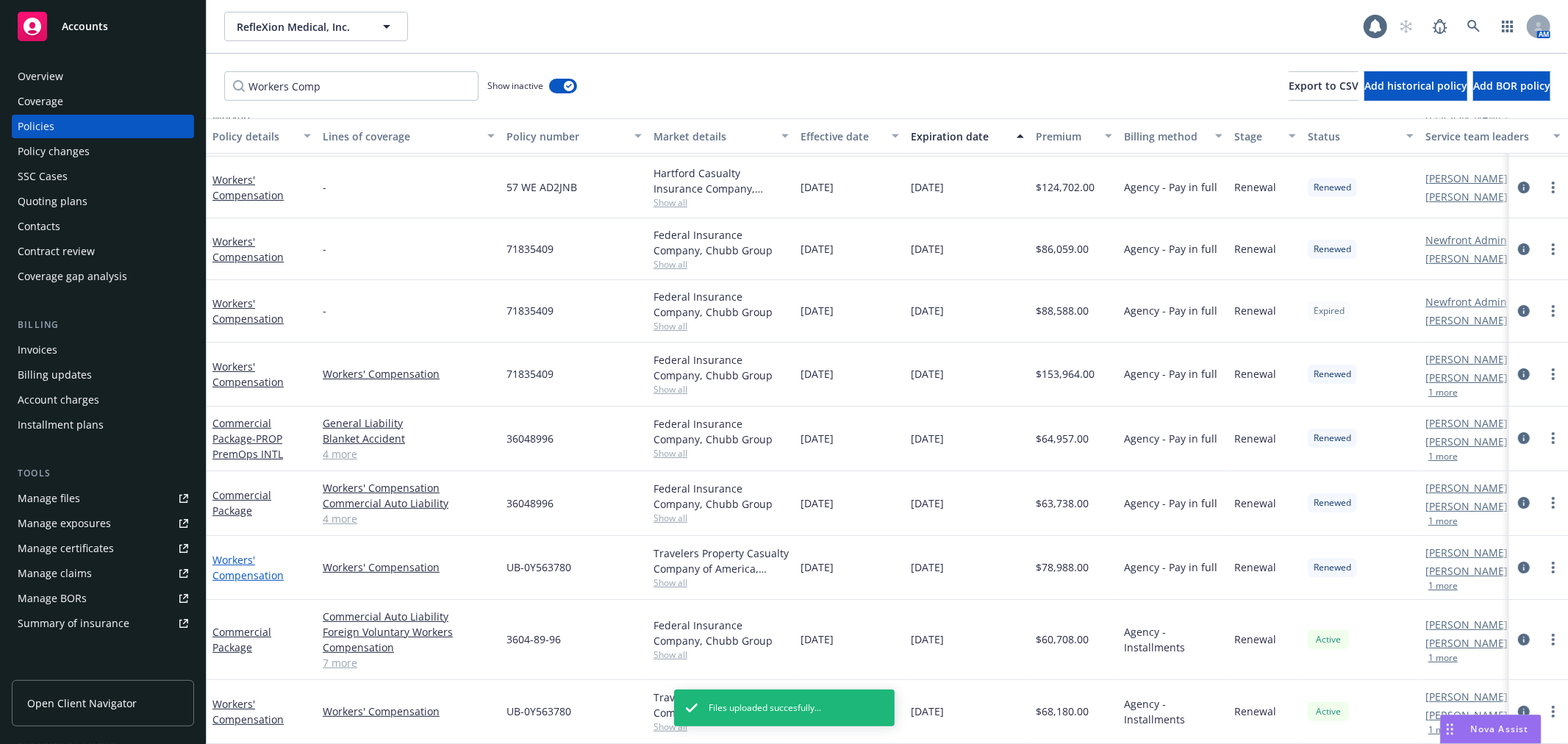
click at [253, 562] on link "Workers' Compensation" at bounding box center [248, 567] width 71 height 29
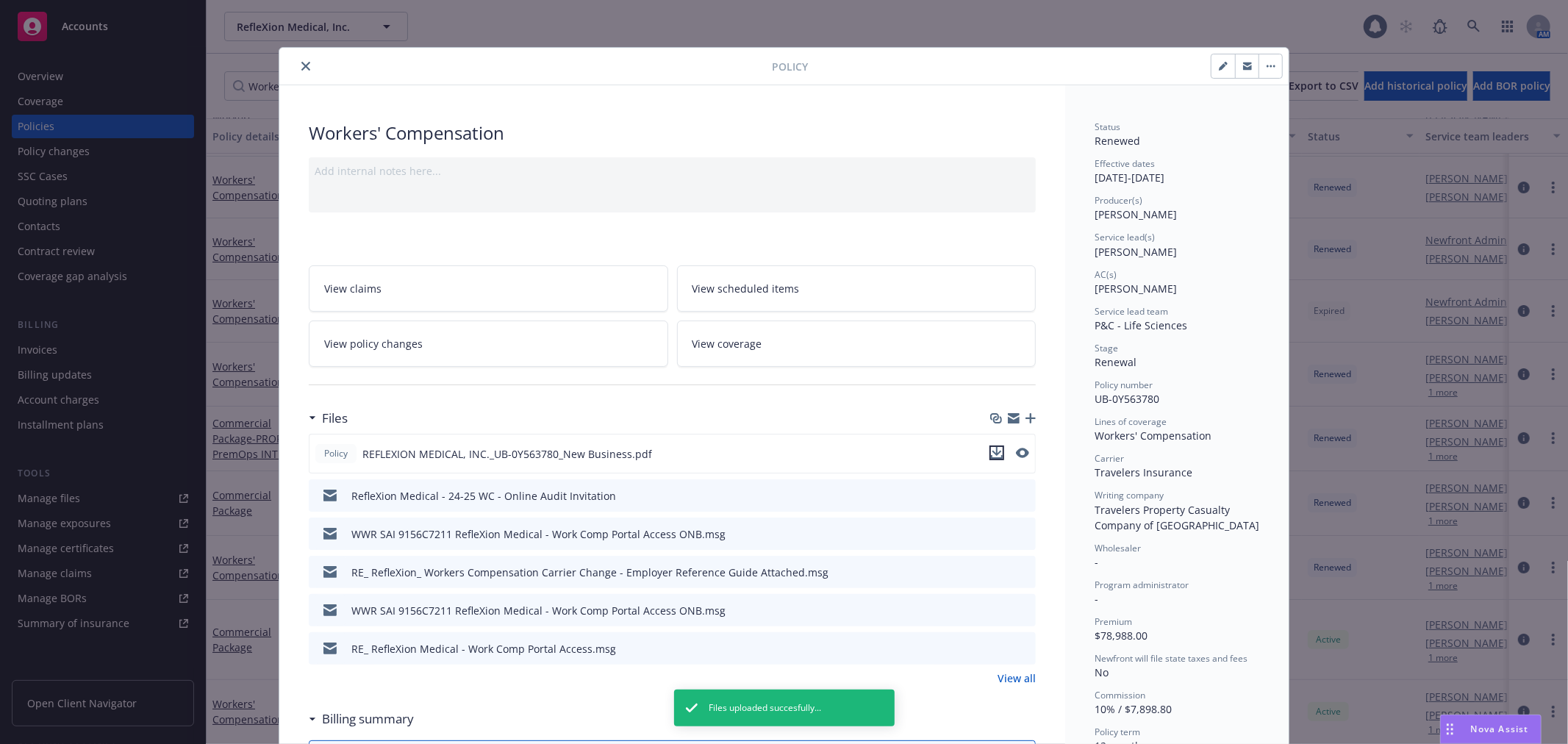
click at [992, 449] on icon "download file" at bounding box center [997, 451] width 10 height 9
drag, startPoint x: 296, startPoint y: 69, endPoint x: 305, endPoint y: 64, distance: 10.3
click at [302, 69] on icon "close" at bounding box center [306, 66] width 9 height 9
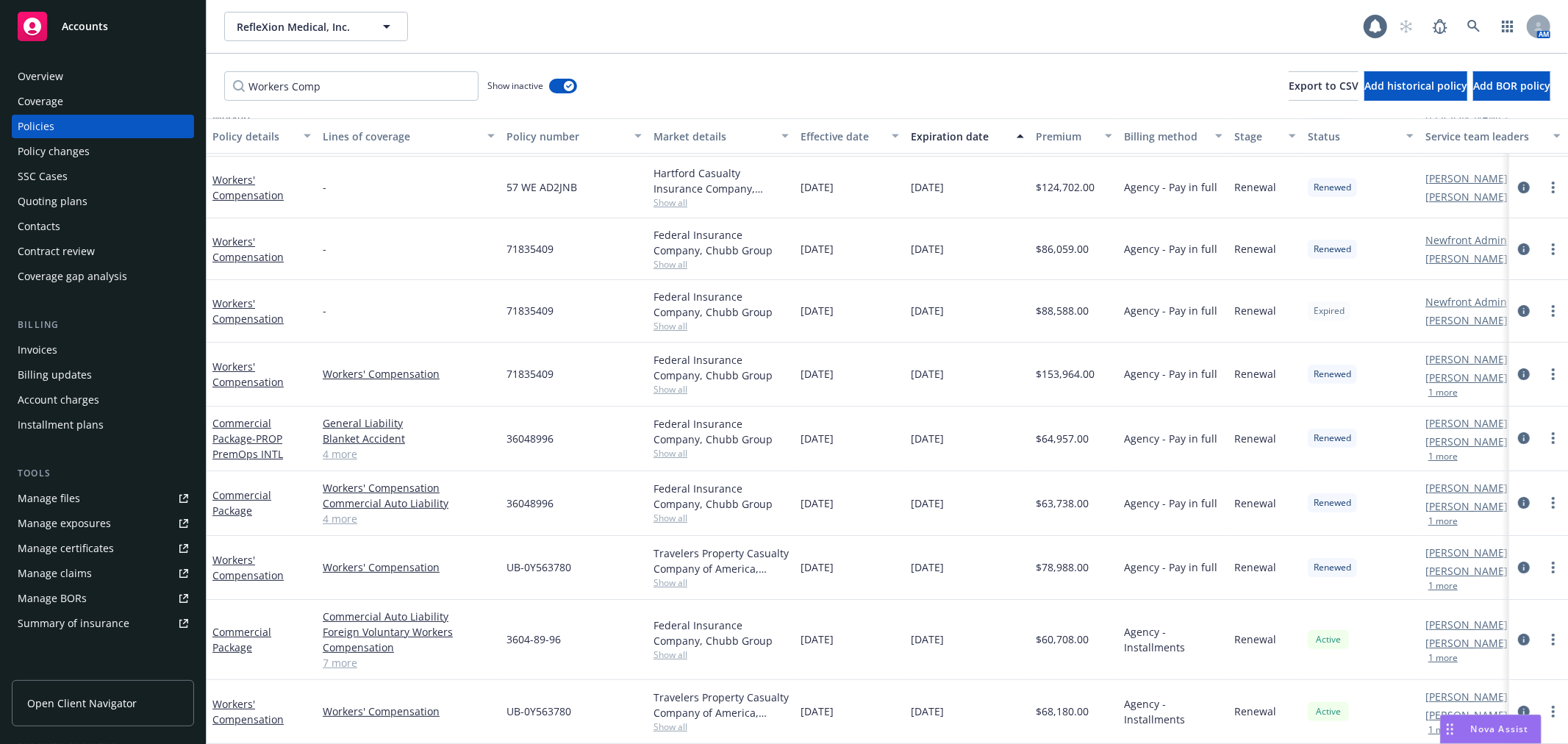
click at [697, 22] on div "RefleXion Medical, Inc. RefleXion Medical, Inc." at bounding box center [794, 26] width 1139 height 29
click at [858, 54] on div "Workers Comp Show inactive Export to CSV Add historical policy Add BOR policy" at bounding box center [887, 86] width 1362 height 65
click at [1477, 29] on icon at bounding box center [1473, 26] width 12 height 12
